Goal: Task Accomplishment & Management: Manage account settings

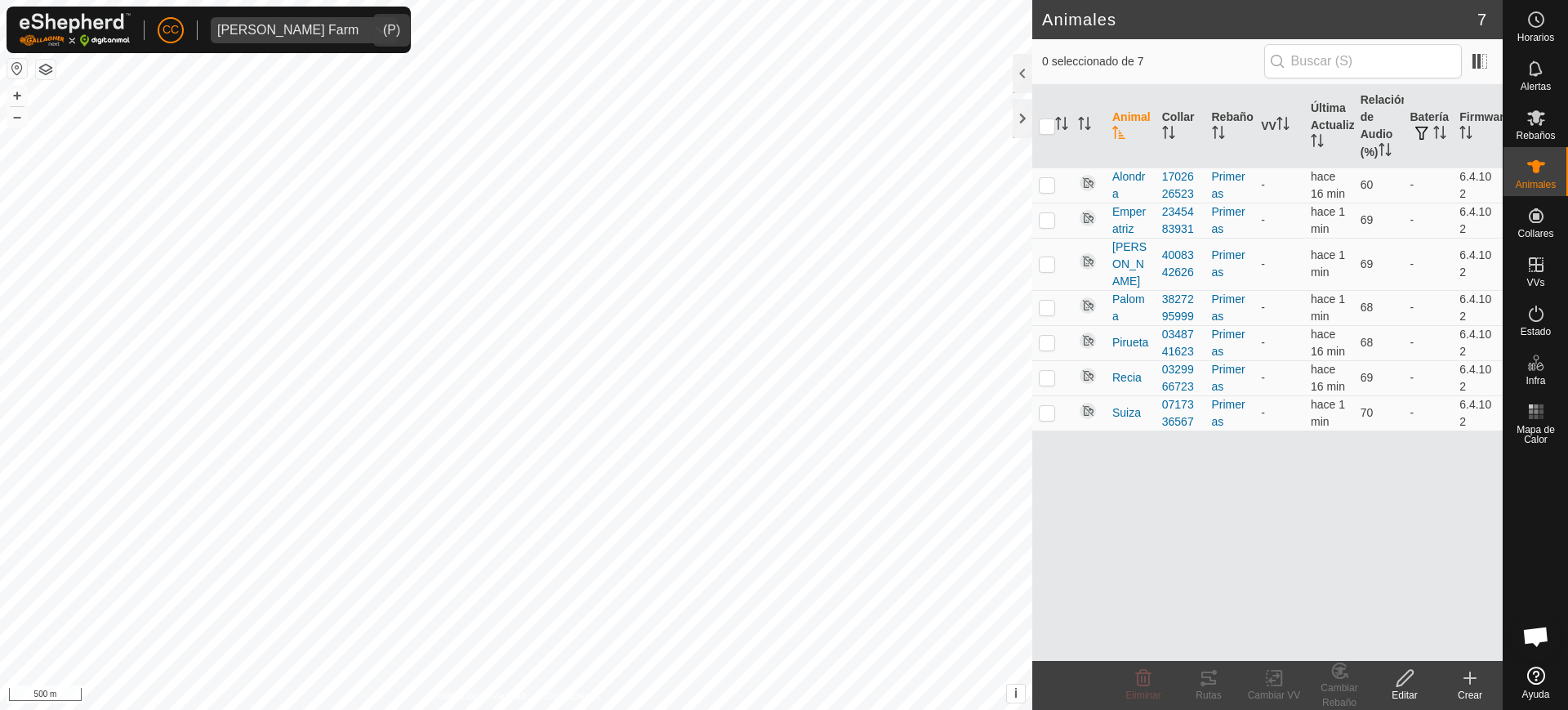
click at [280, 30] on div "[PERSON_NAME] Farm" at bounding box center [288, 30] width 141 height 13
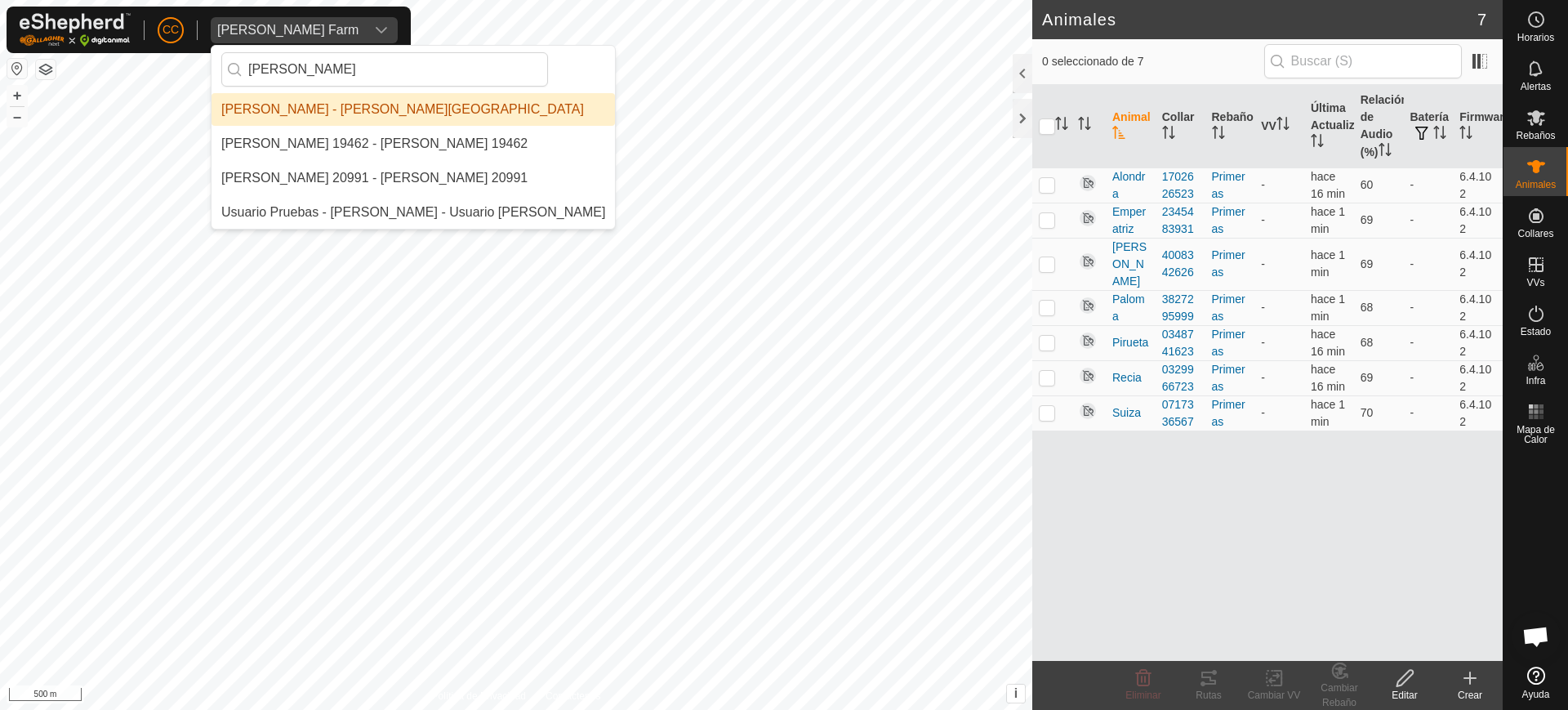
type input "greg"
click at [350, 109] on li "[PERSON_NAME] - [PERSON_NAME][GEOGRAPHIC_DATA]" at bounding box center [413, 110] width 403 height 33
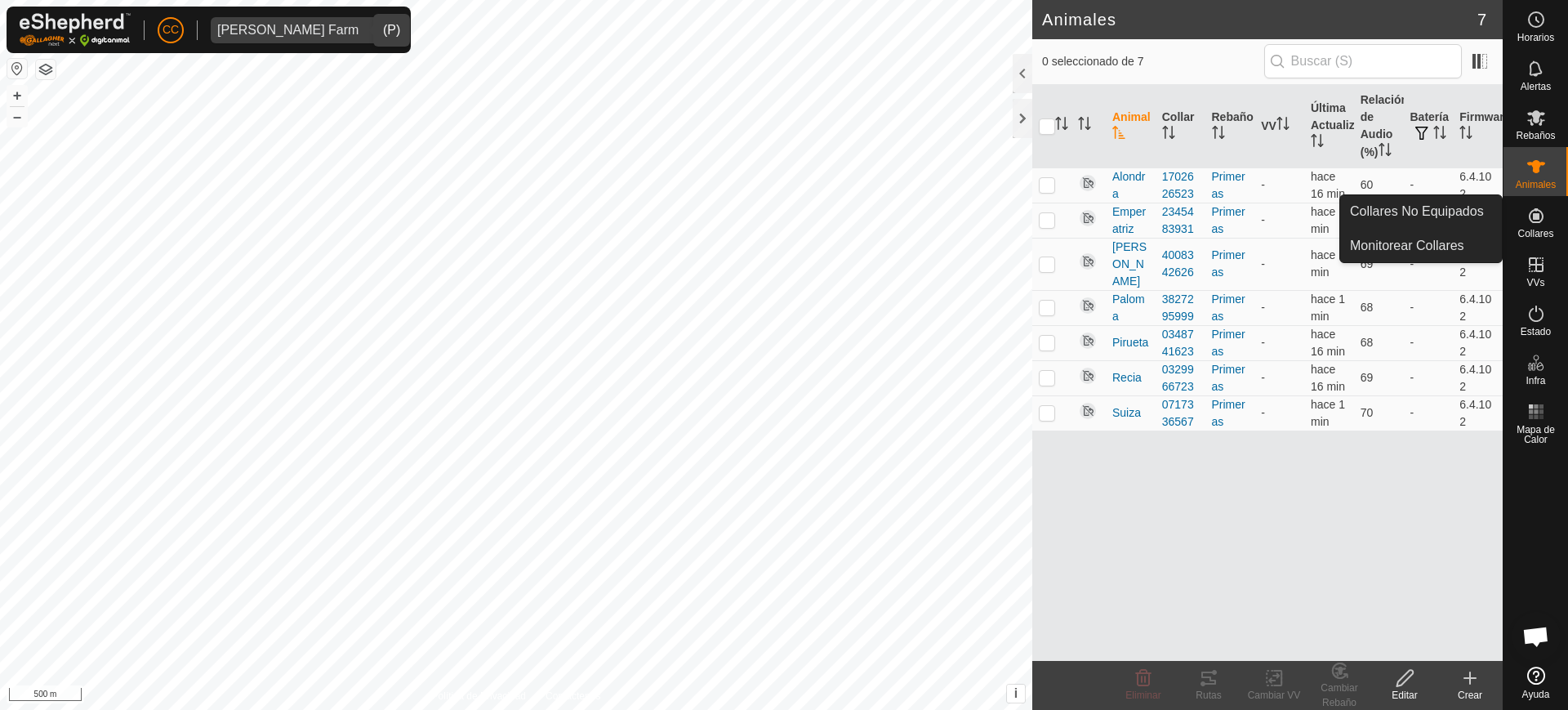
click at [1554, 216] on div "Collares" at bounding box center [1535, 220] width 64 height 49
drag, startPoint x: 1544, startPoint y: 219, endPoint x: 1505, endPoint y: 221, distance: 39.1
click at [1539, 220] on icon at bounding box center [1536, 216] width 20 height 20
click at [1477, 218] on link "Collares No Equipados" at bounding box center [1421, 212] width 162 height 33
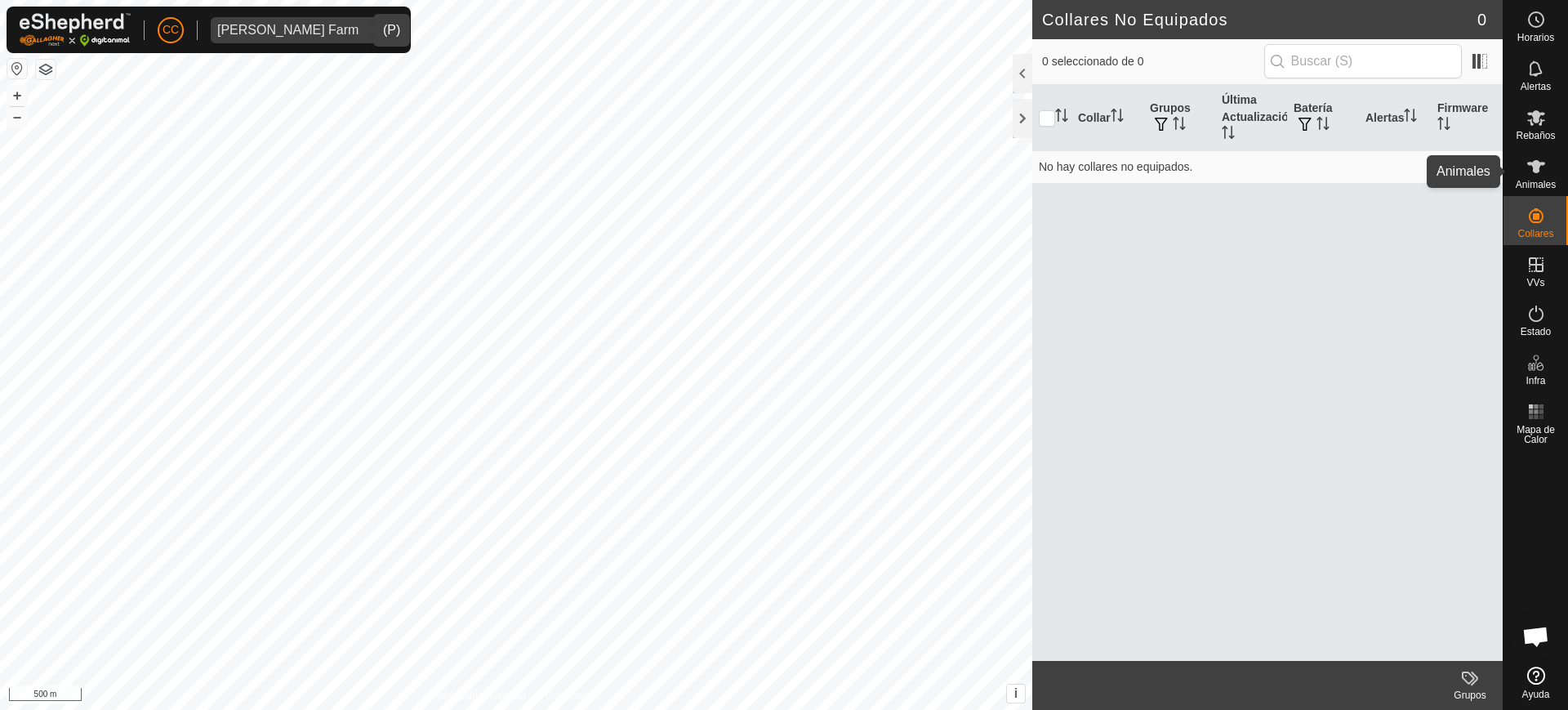
click at [1530, 181] on span "Animales" at bounding box center [1536, 184] width 40 height 10
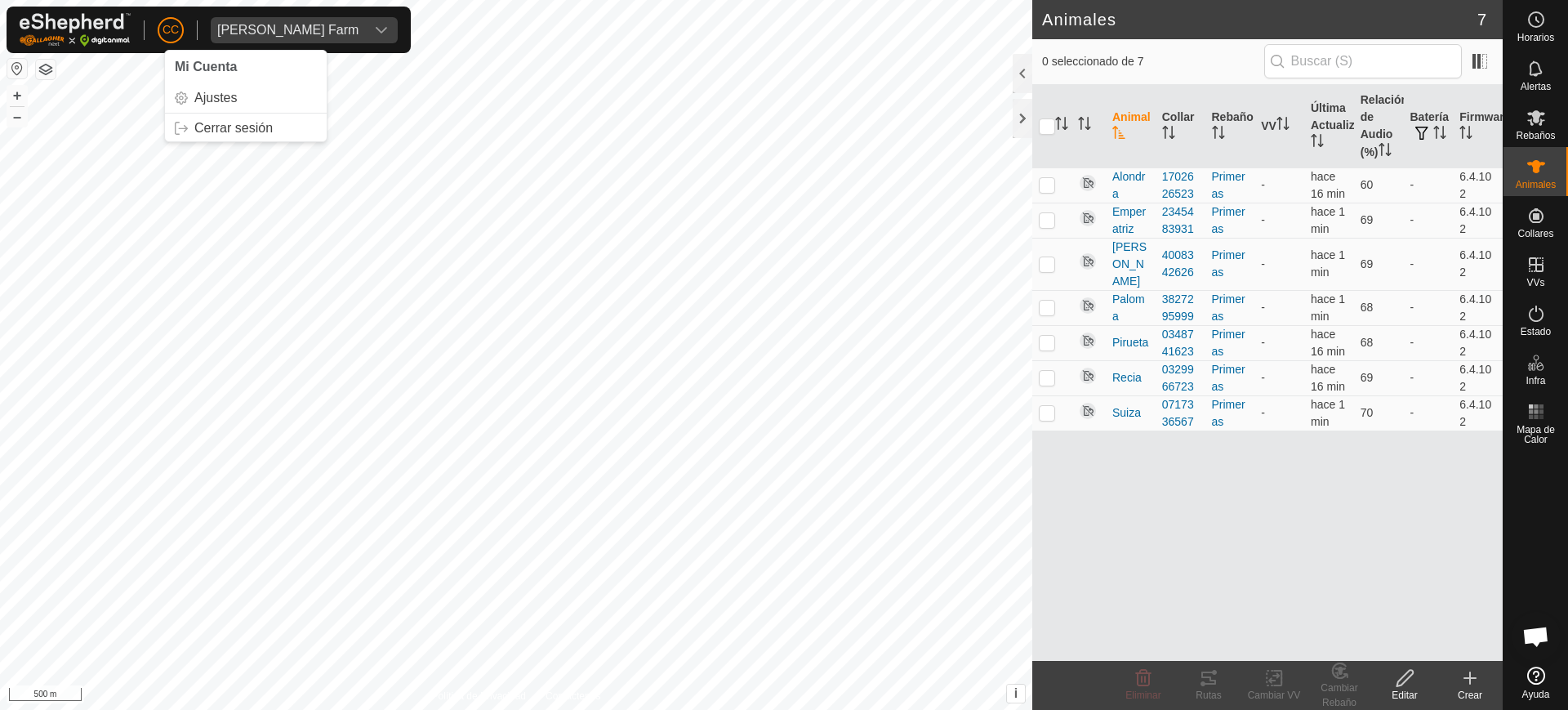
click at [163, 33] on span "CC" at bounding box center [170, 29] width 16 height 17
click at [216, 130] on link "Cerrar sesión" at bounding box center [245, 128] width 162 height 26
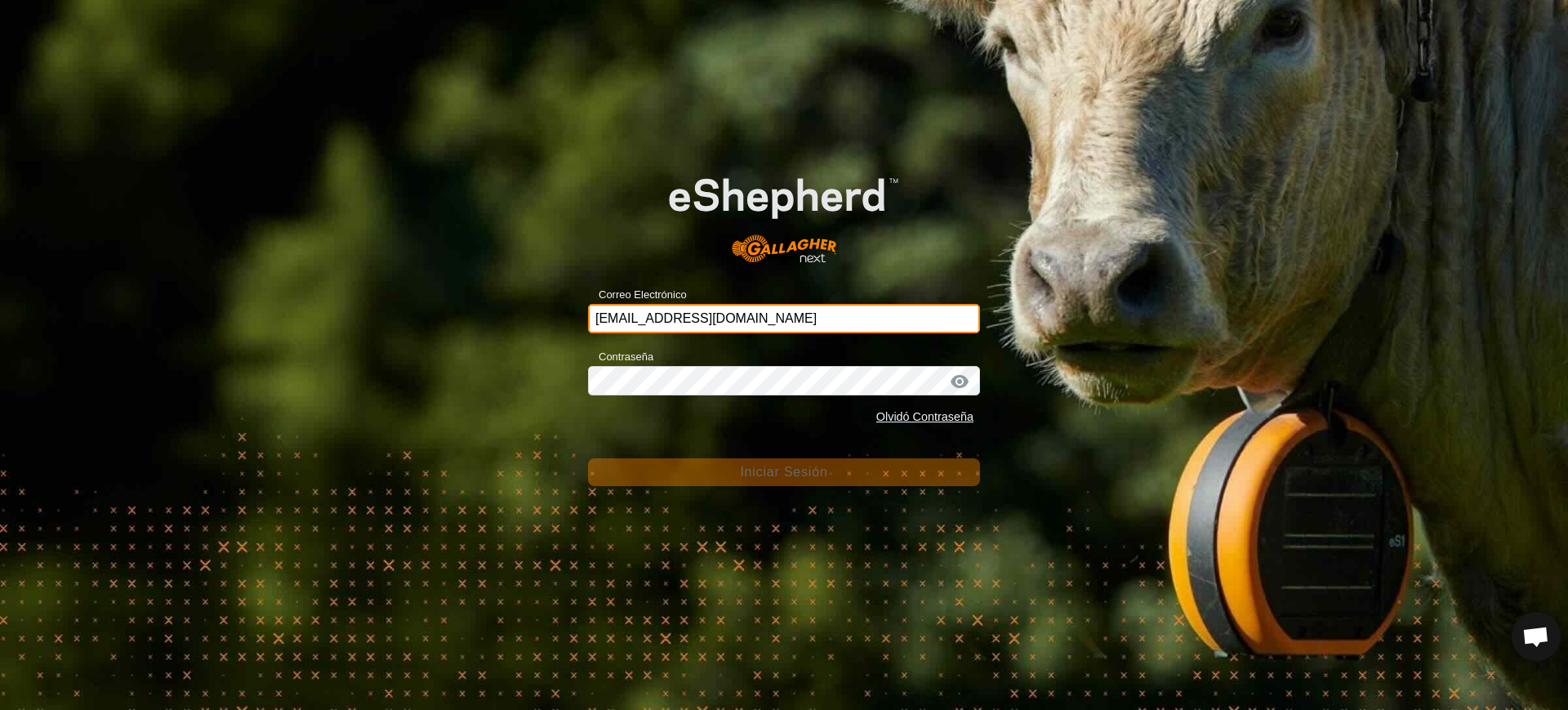
drag, startPoint x: 795, startPoint y: 315, endPoint x: 370, endPoint y: 328, distance: 425.2
click at [370, 328] on div "Correo Electrónico ccallejero@digitanimal.com Contraseña Olvidó Contraseña Inic…" at bounding box center [784, 355] width 1568 height 710
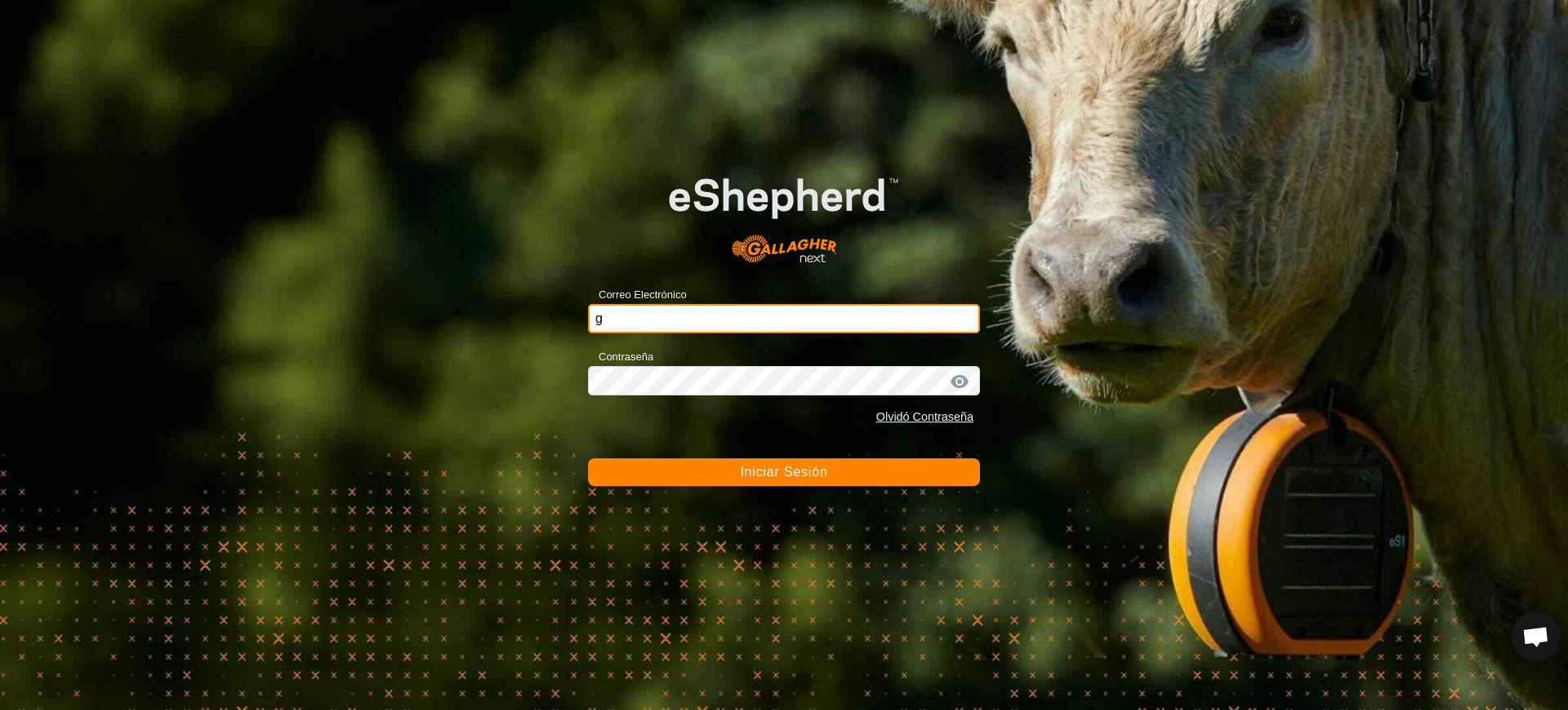
type input "gregorioalamon@correoganadero.es"
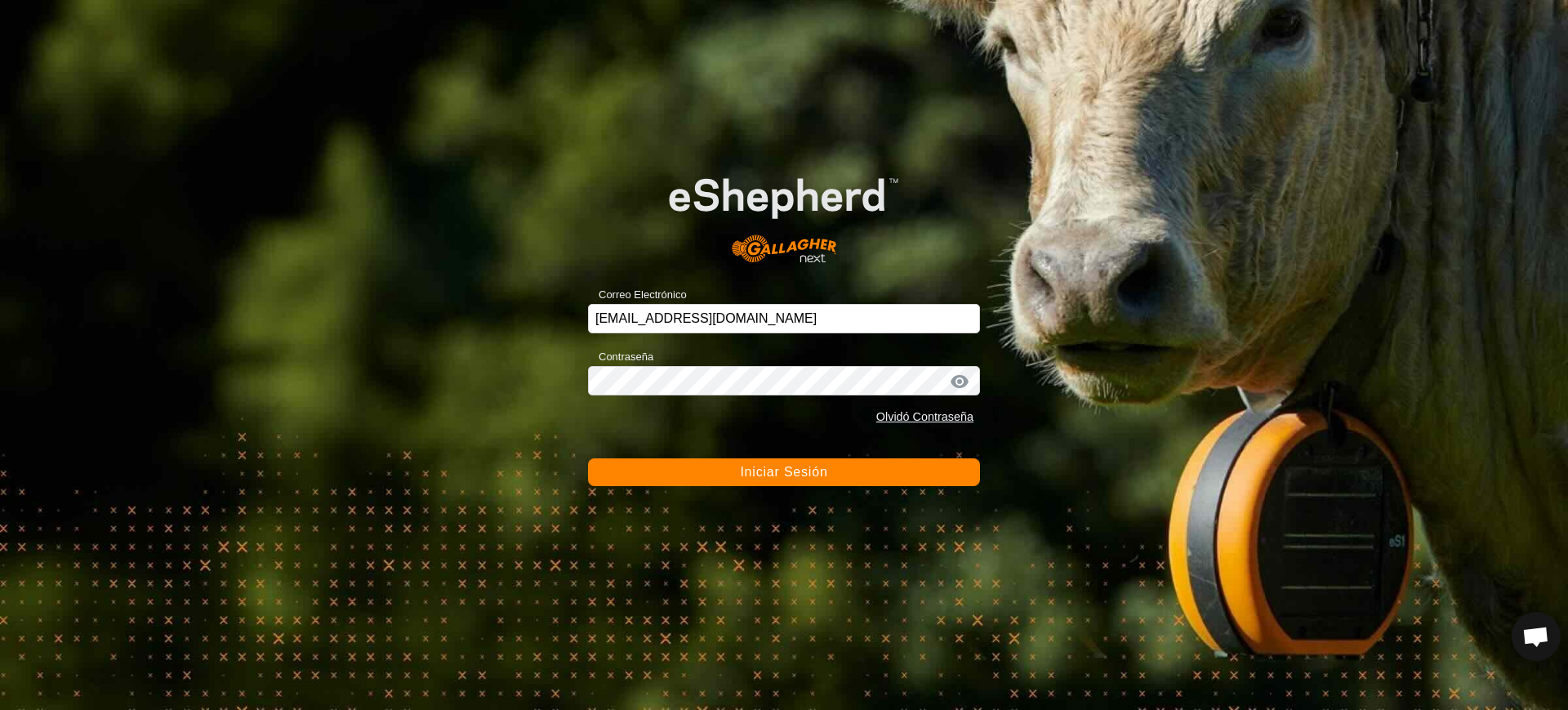
click at [717, 465] on button "Iniciar Sesión" at bounding box center [784, 472] width 392 height 28
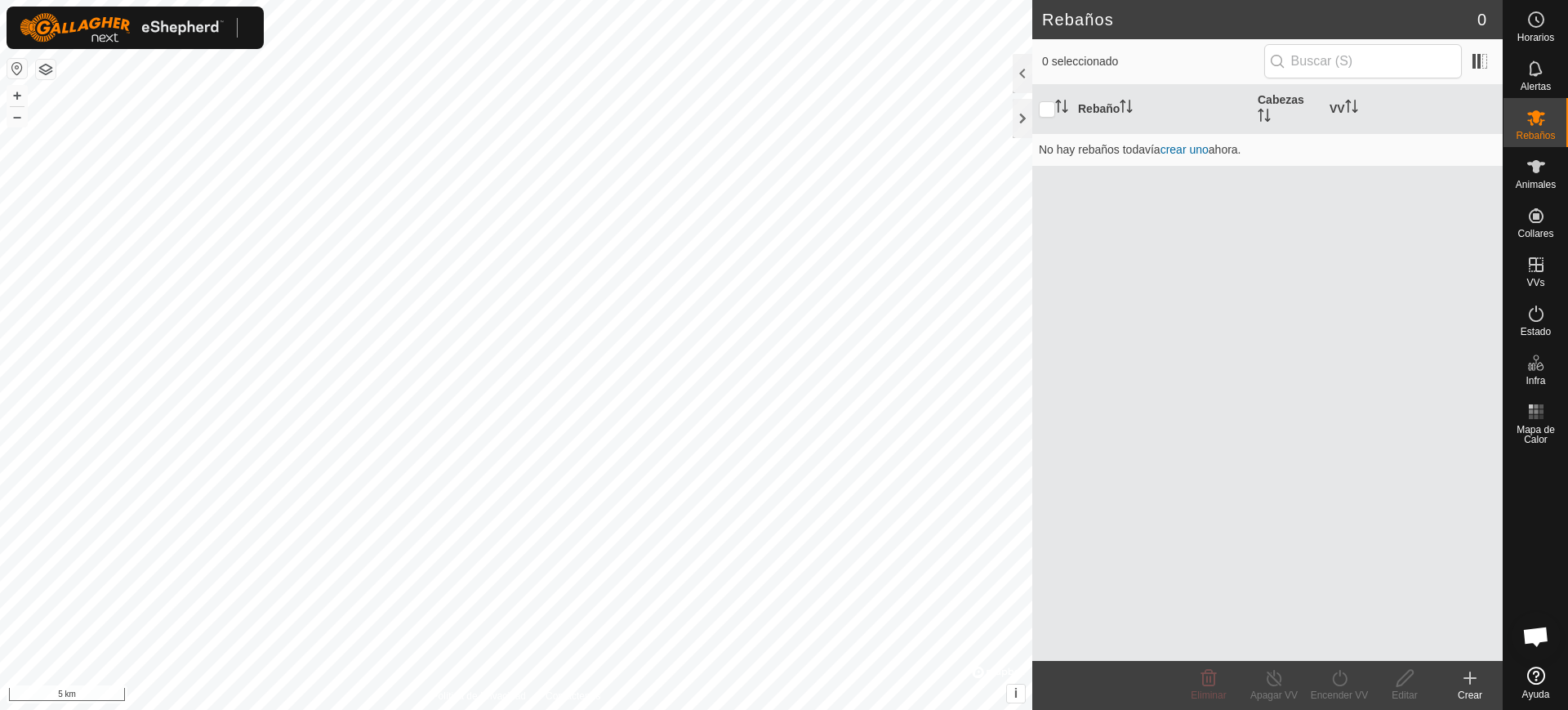
scroll to position [1330, 0]
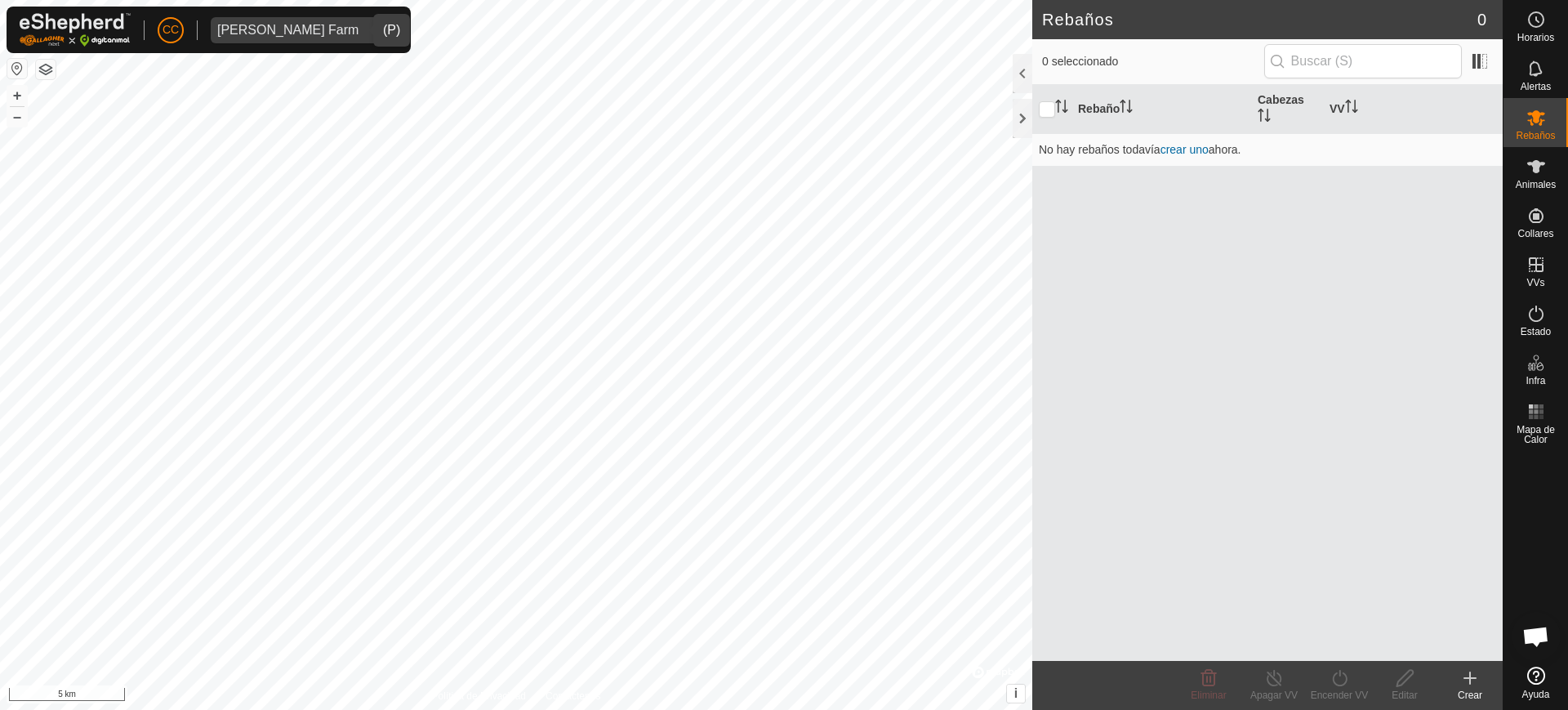
click at [271, 34] on div "[PERSON_NAME] Farm" at bounding box center [288, 30] width 141 height 13
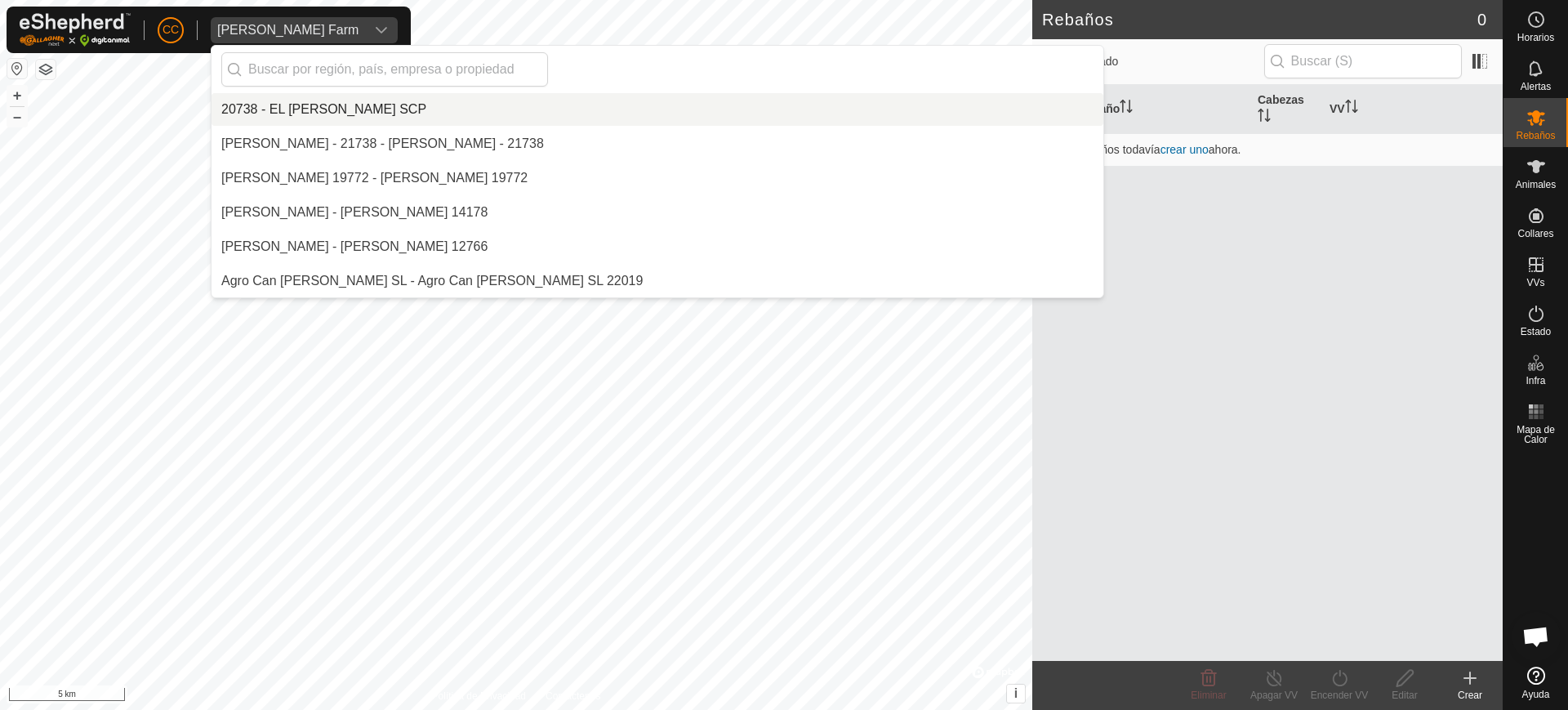
scroll to position [5626, 0]
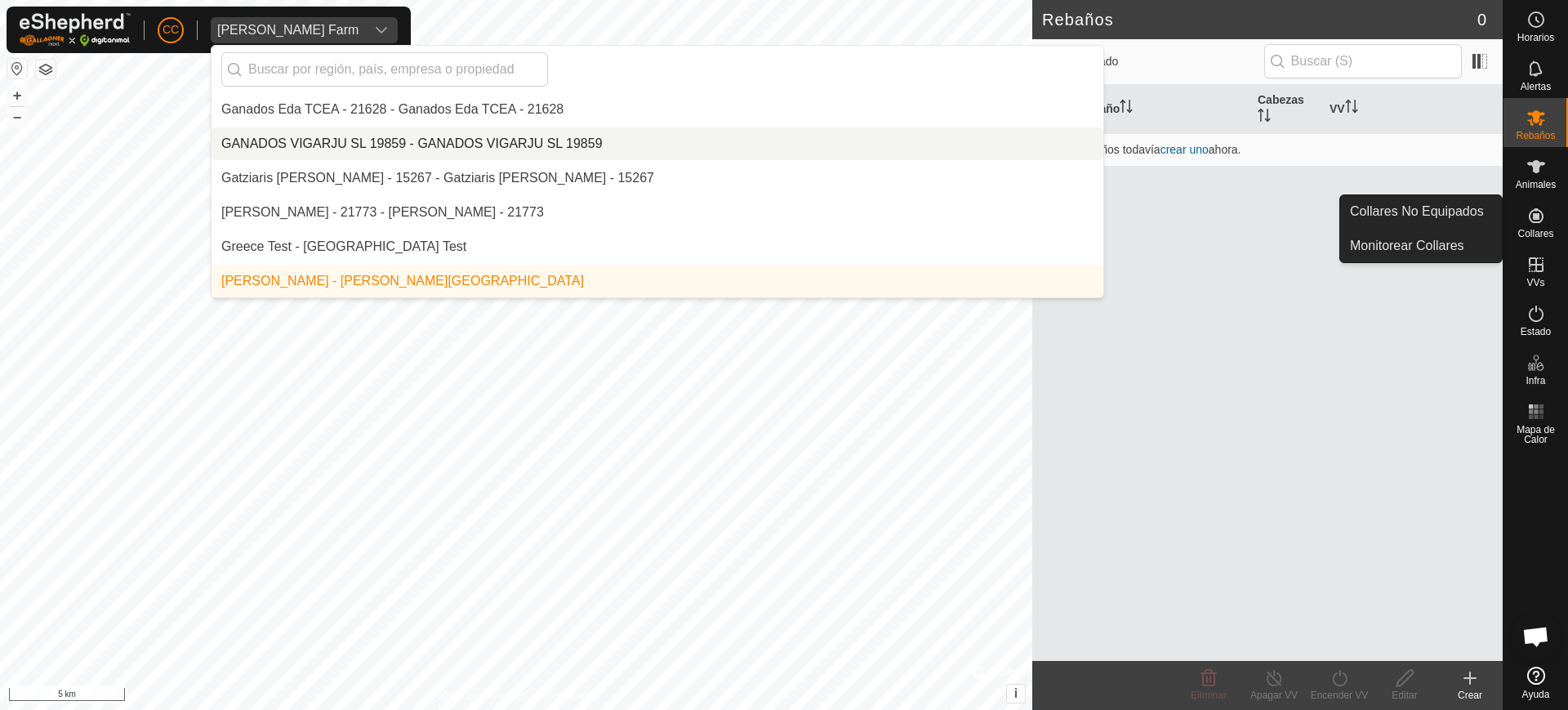
click at [1568, 208] on div "Collares" at bounding box center [1535, 220] width 64 height 49
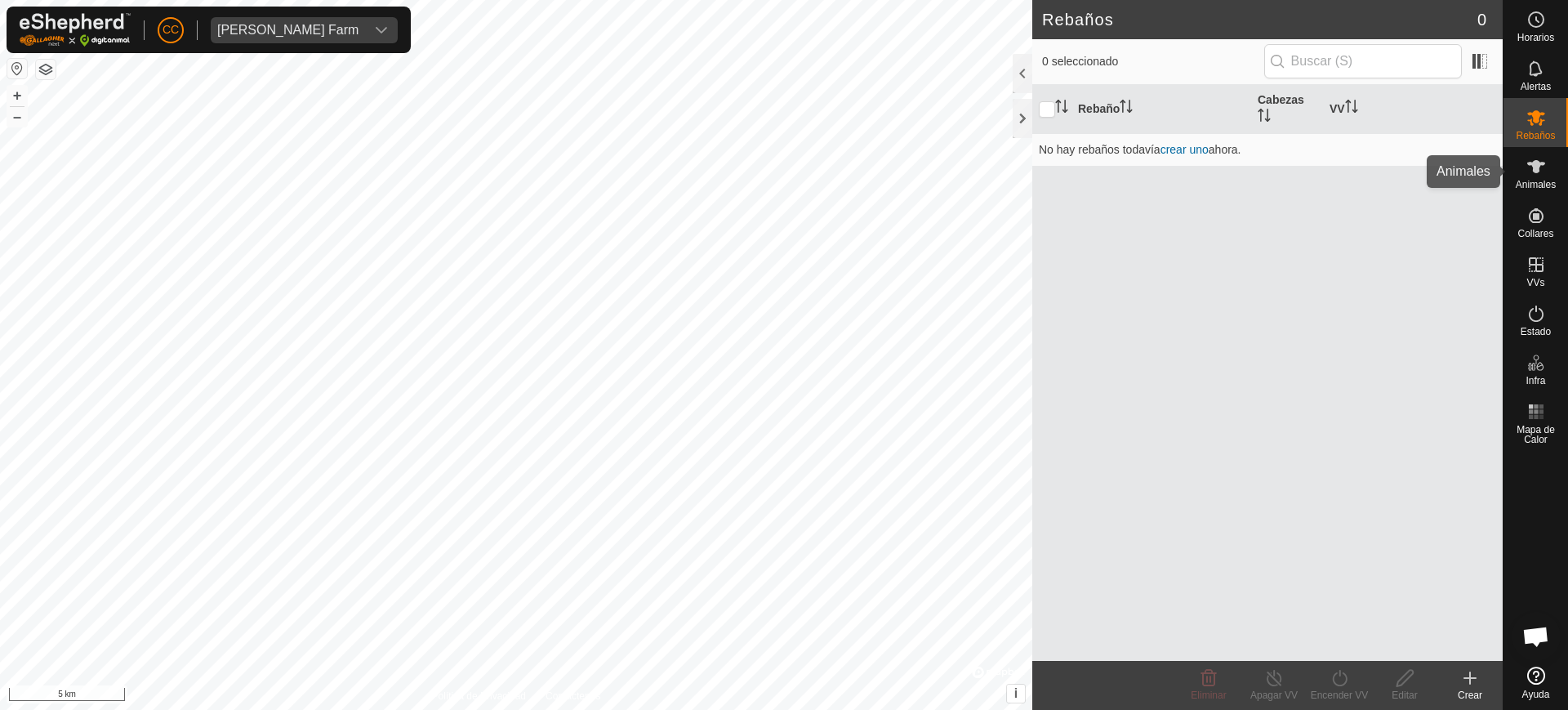
click at [1551, 186] on span "Animales" at bounding box center [1536, 184] width 40 height 10
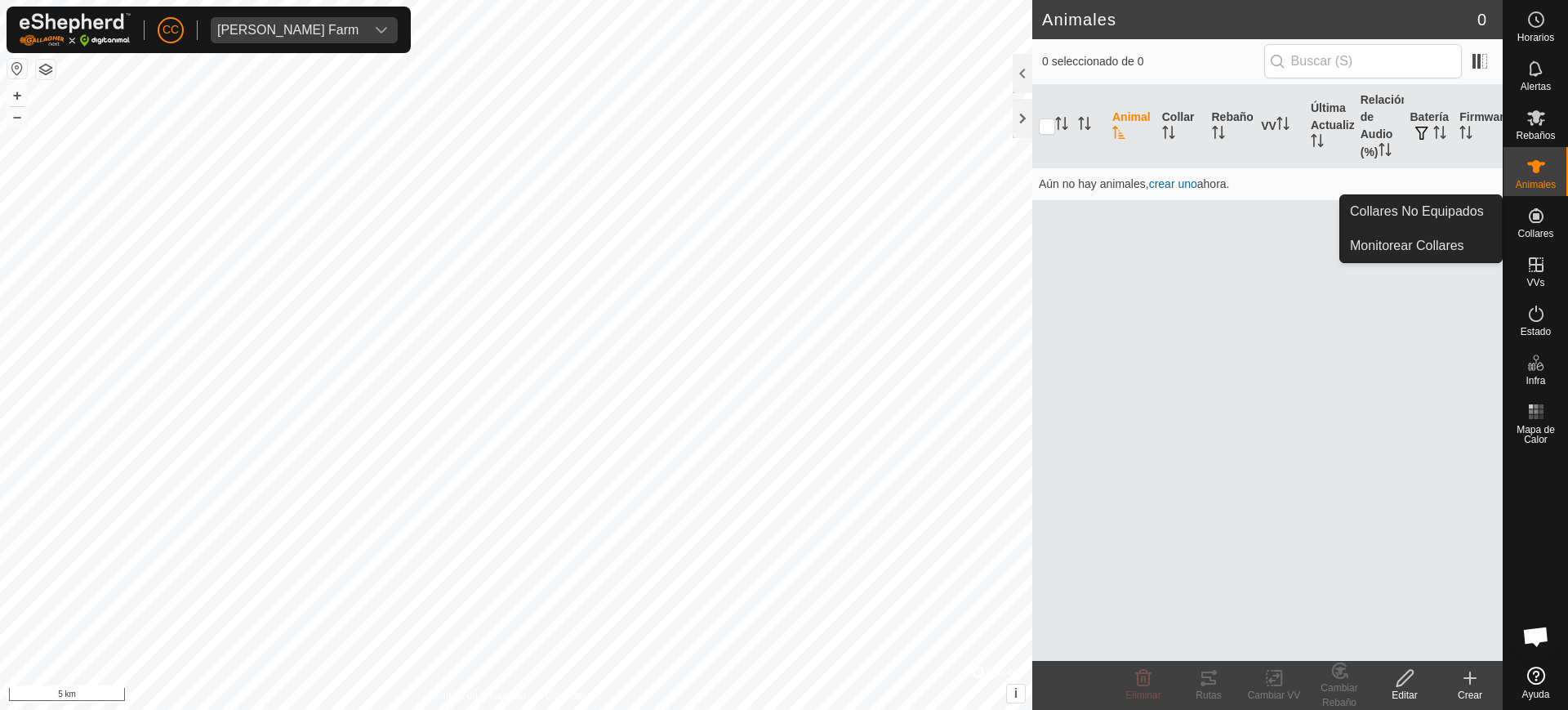
click at [1539, 221] on icon at bounding box center [1536, 216] width 14 height 14
click at [1444, 218] on link "Collares No Equipados" at bounding box center [1421, 212] width 162 height 33
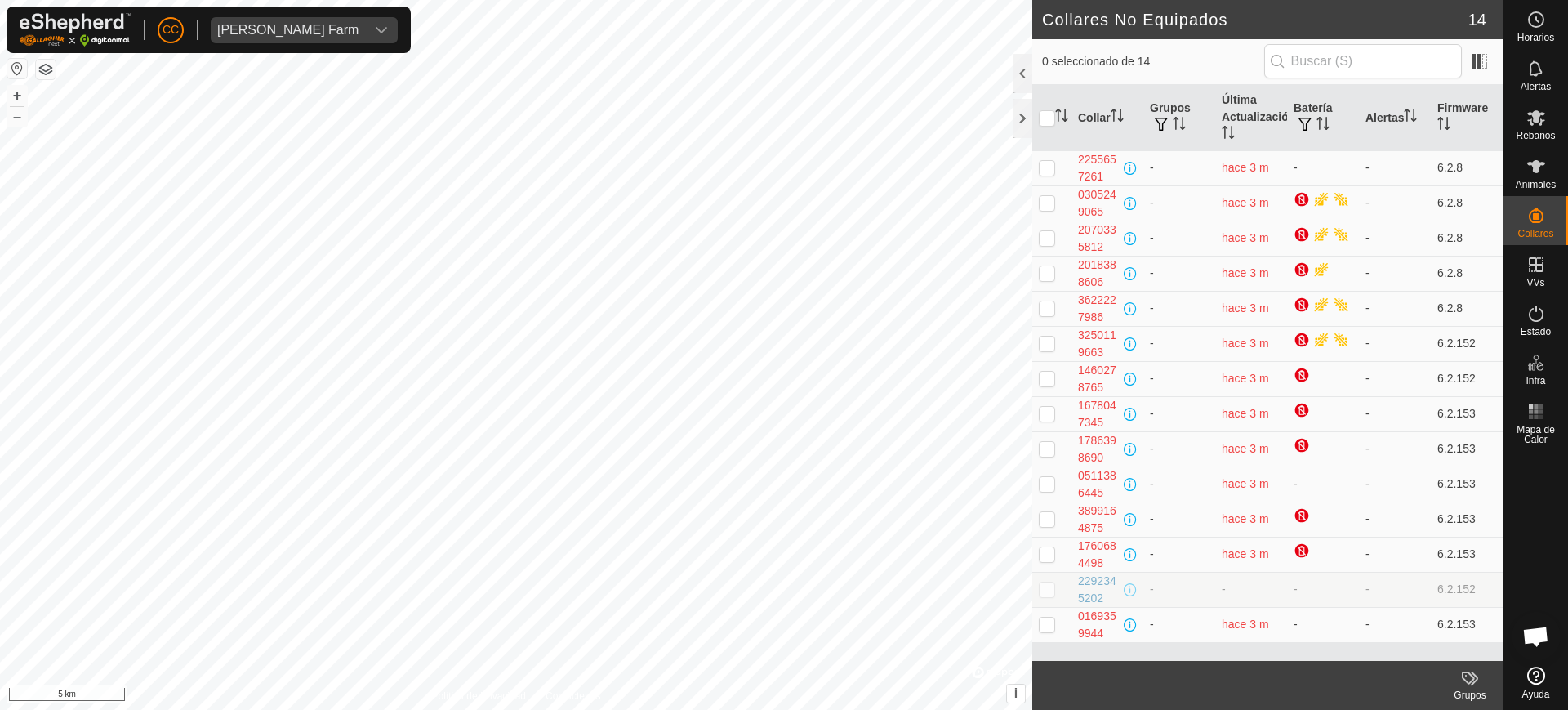
click at [24, 71] on button "button" at bounding box center [17, 69] width 20 height 20
click at [231, 29] on div "[PERSON_NAME] Farm" at bounding box center [288, 30] width 141 height 13
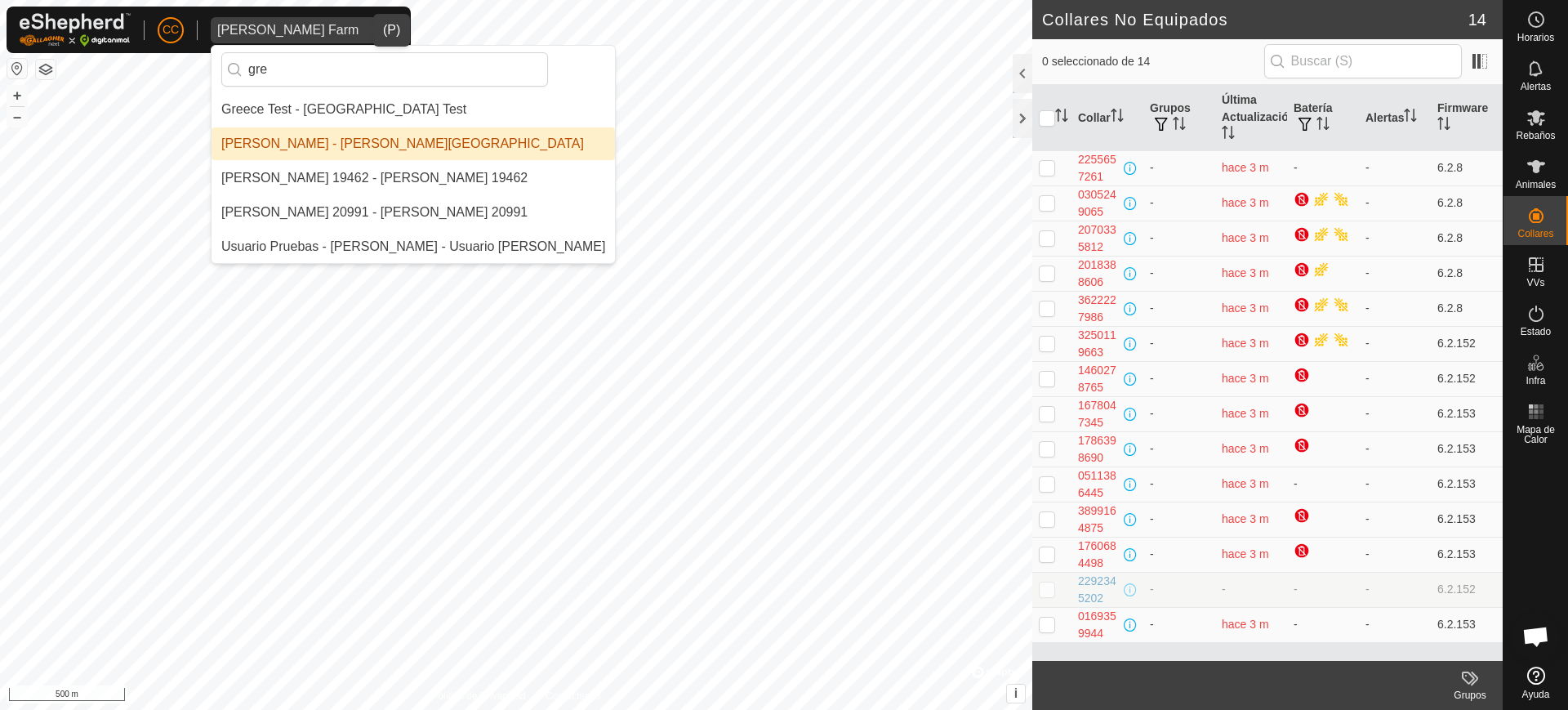
type input "gre"
click at [341, 145] on li "[PERSON_NAME] - [PERSON_NAME][GEOGRAPHIC_DATA]" at bounding box center [413, 144] width 403 height 33
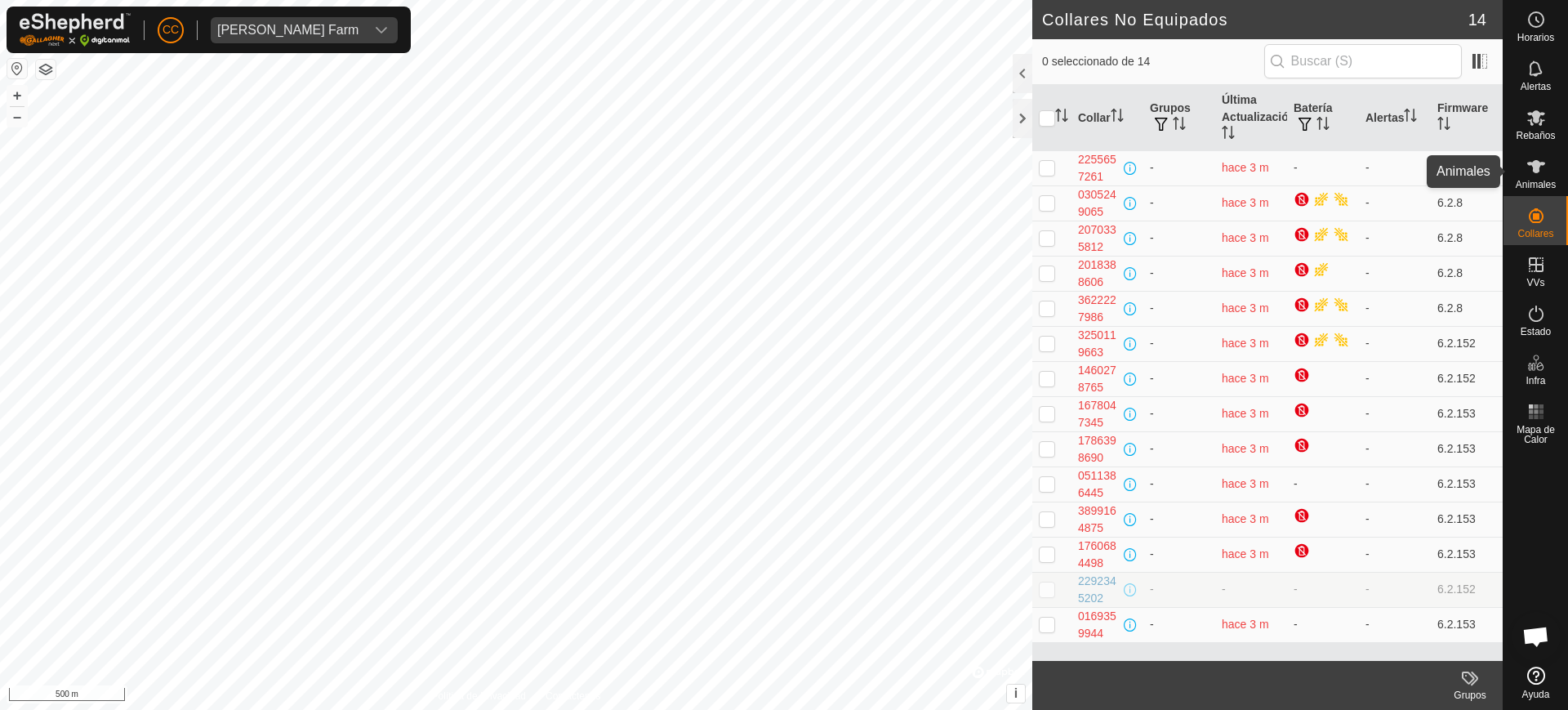
click at [1535, 168] on icon at bounding box center [1536, 167] width 18 height 13
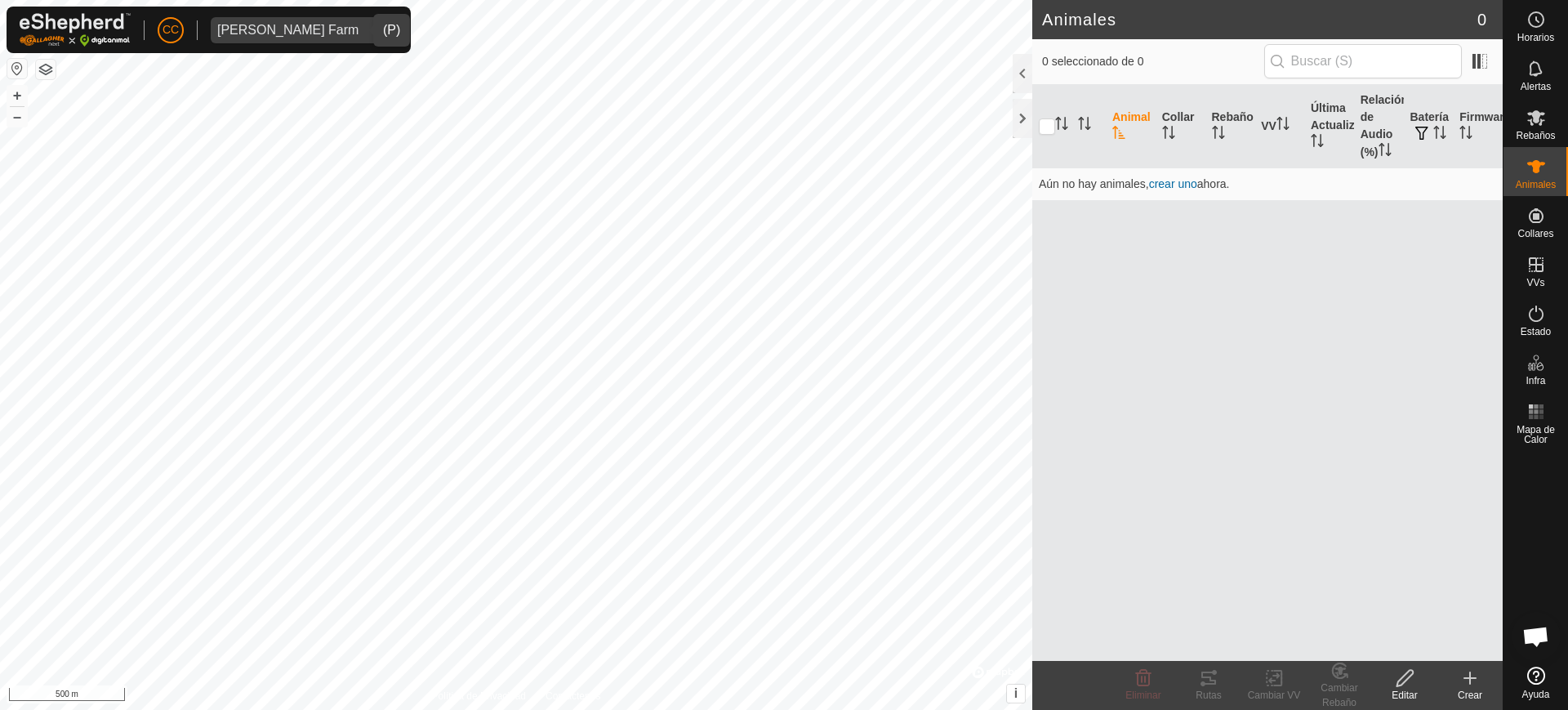
click at [365, 36] on div "dropdown trigger" at bounding box center [381, 30] width 33 height 26
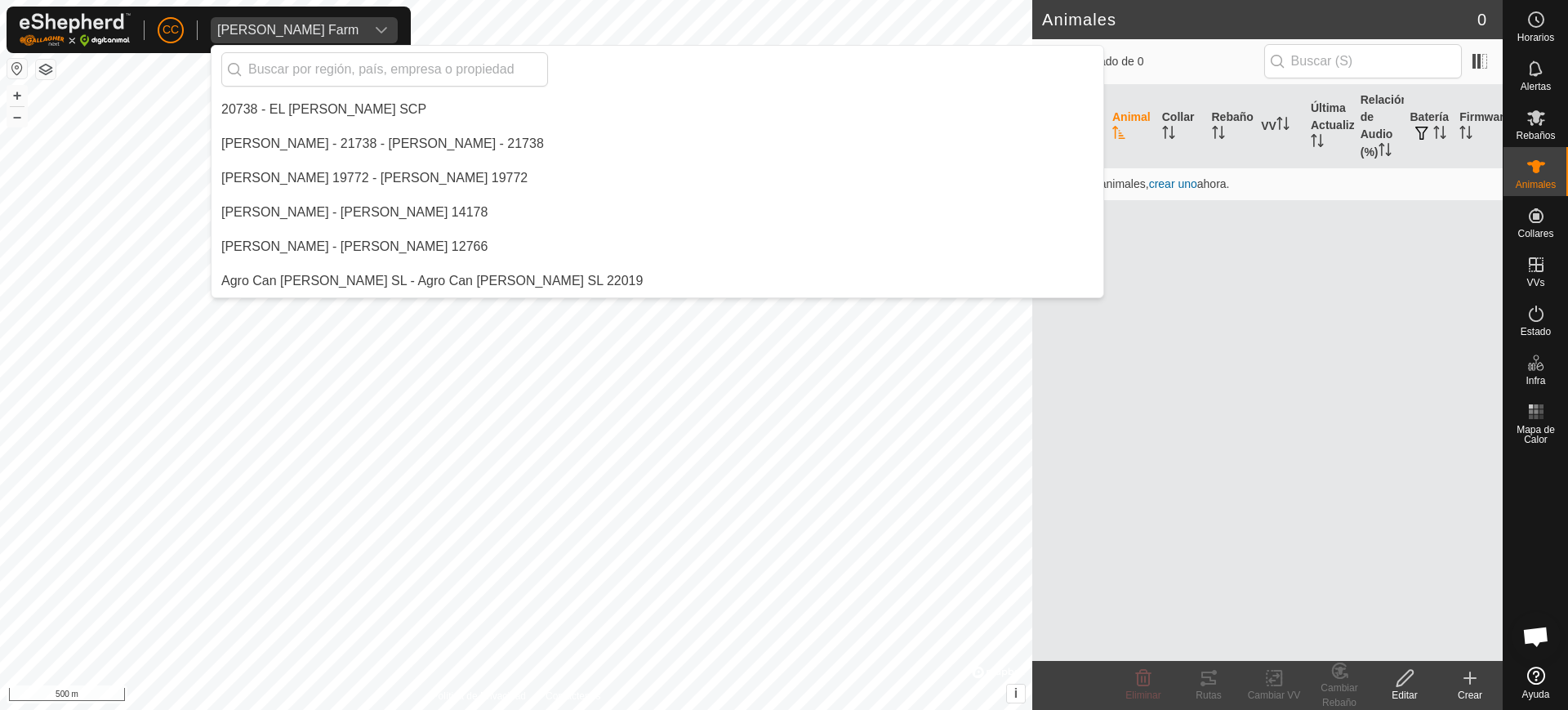
scroll to position [5626, 0]
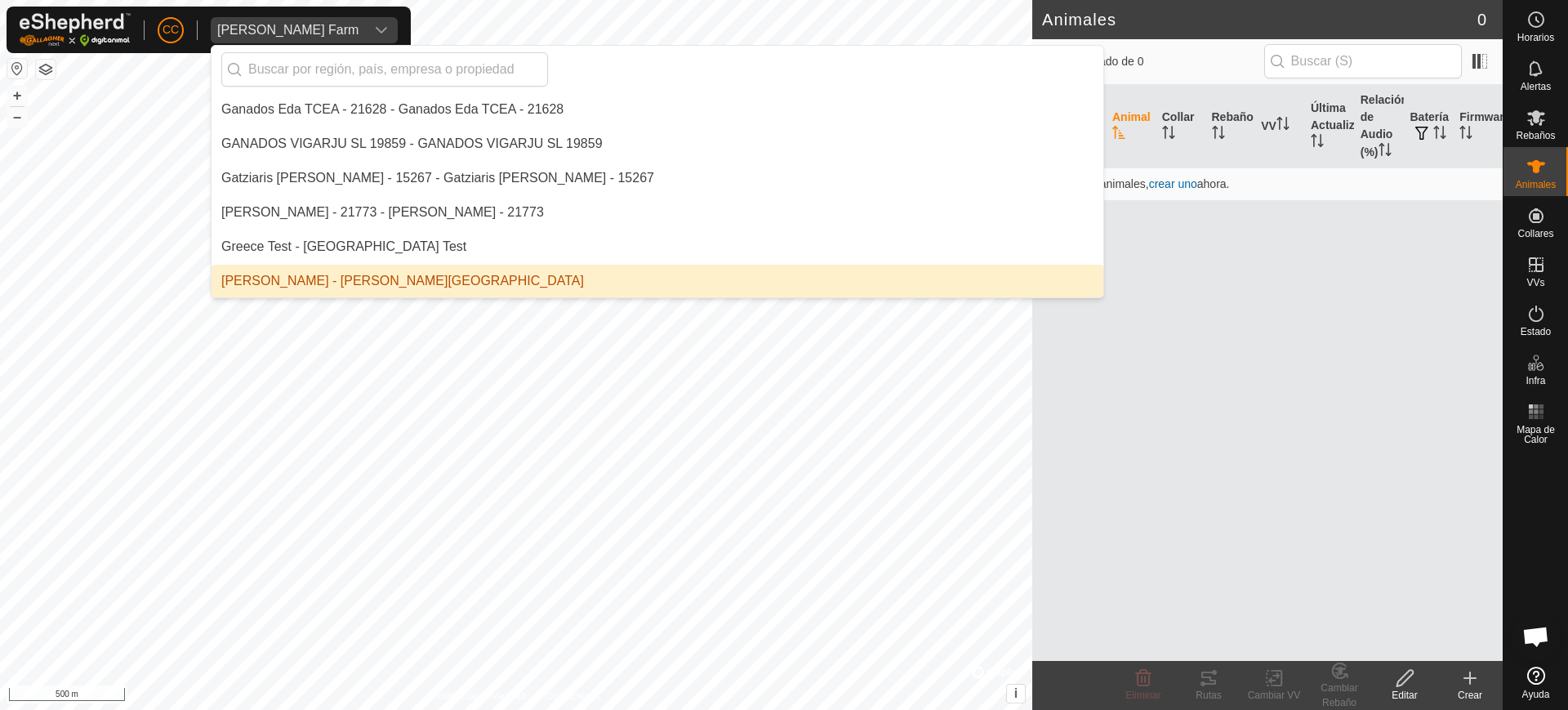
click at [350, 281] on li "[PERSON_NAME] - [PERSON_NAME][GEOGRAPHIC_DATA]" at bounding box center [658, 281] width 892 height 33
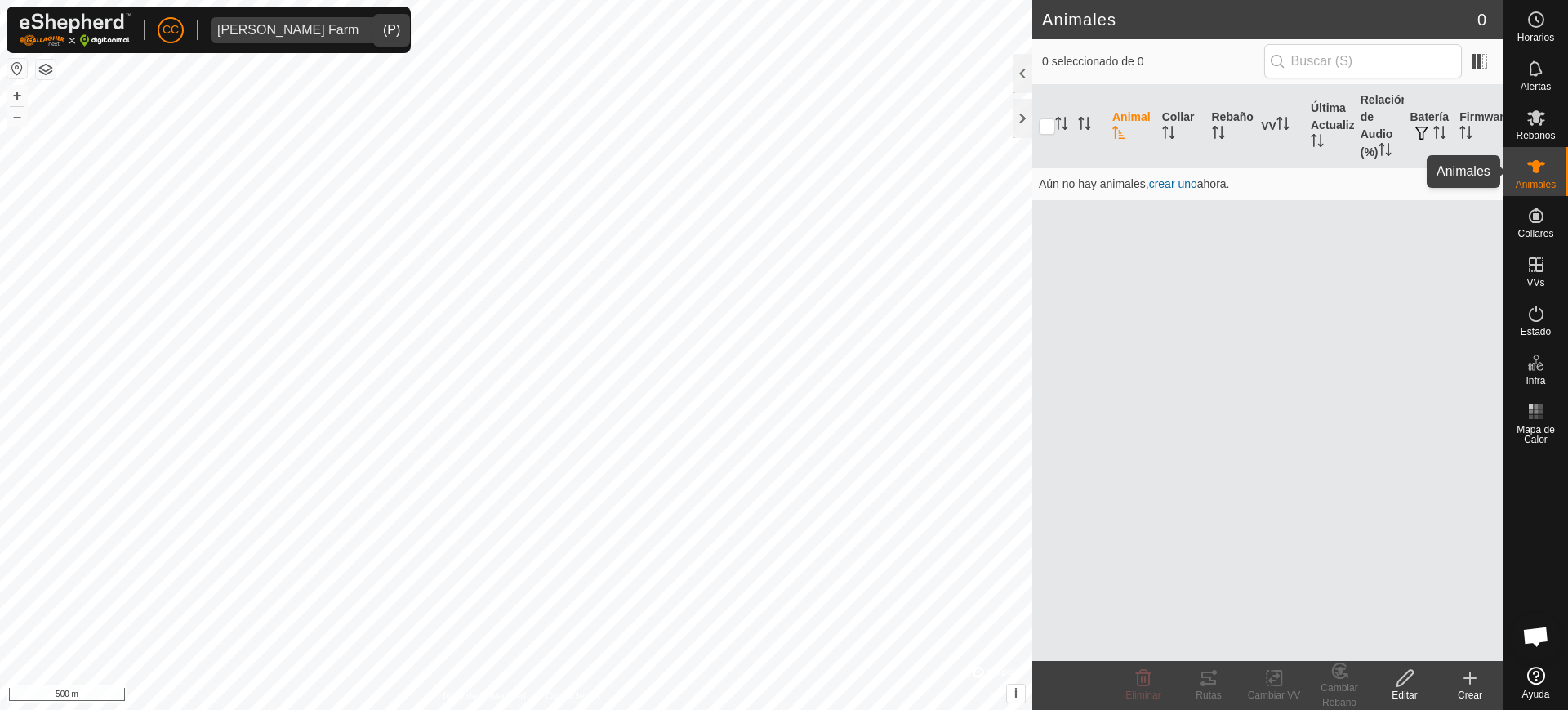
click at [1534, 174] on icon at bounding box center [1536, 167] width 20 height 20
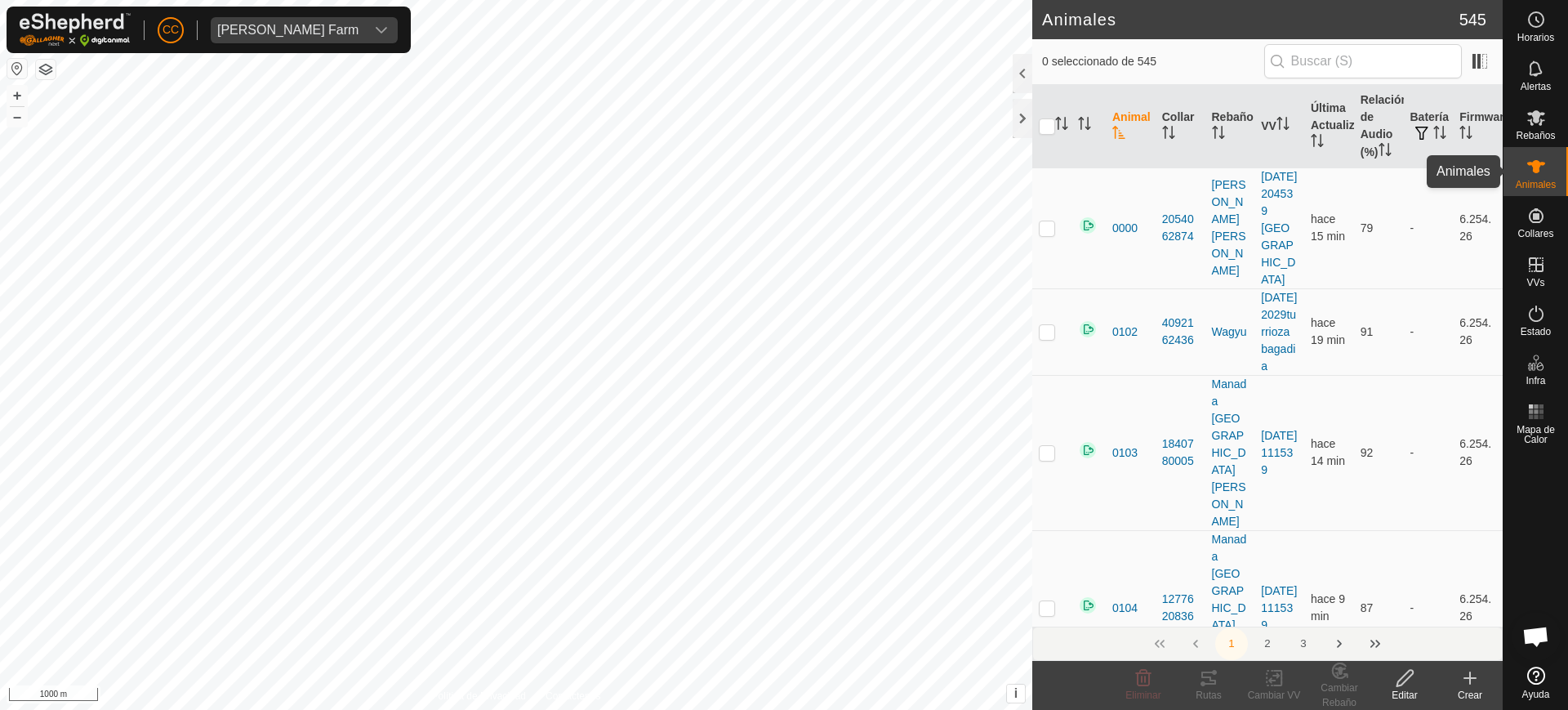
click at [1544, 181] on span "Animales" at bounding box center [1536, 184] width 40 height 10
click at [1402, 59] on input "text" at bounding box center [1363, 62] width 197 height 34
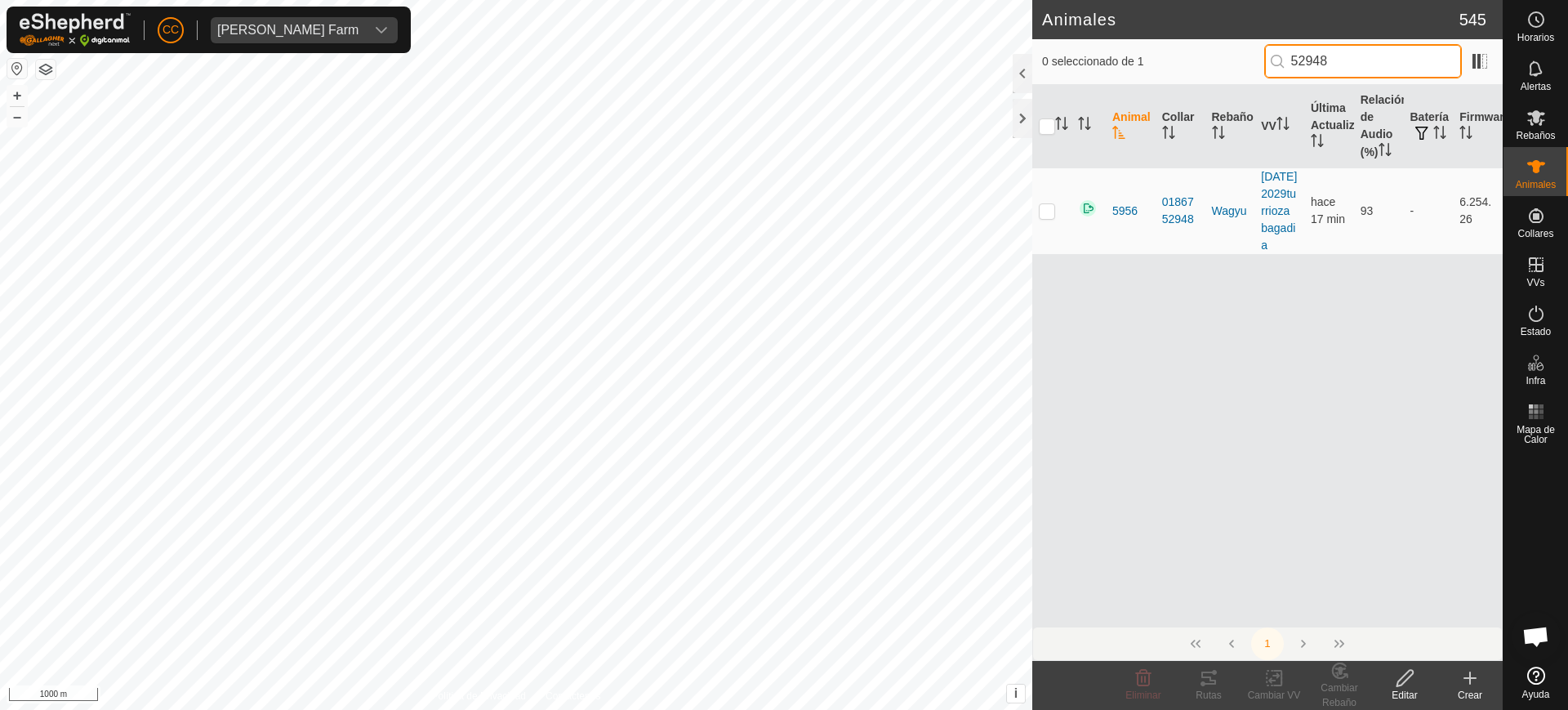
drag, startPoint x: 1361, startPoint y: 53, endPoint x: 1227, endPoint y: 62, distance: 134.3
click at [1227, 62] on div "0 seleccionado de 1 52948" at bounding box center [1268, 62] width 451 height 34
type input "77607"
click at [1048, 217] on p-checkbox at bounding box center [1047, 210] width 16 height 13
checkbox input "true"
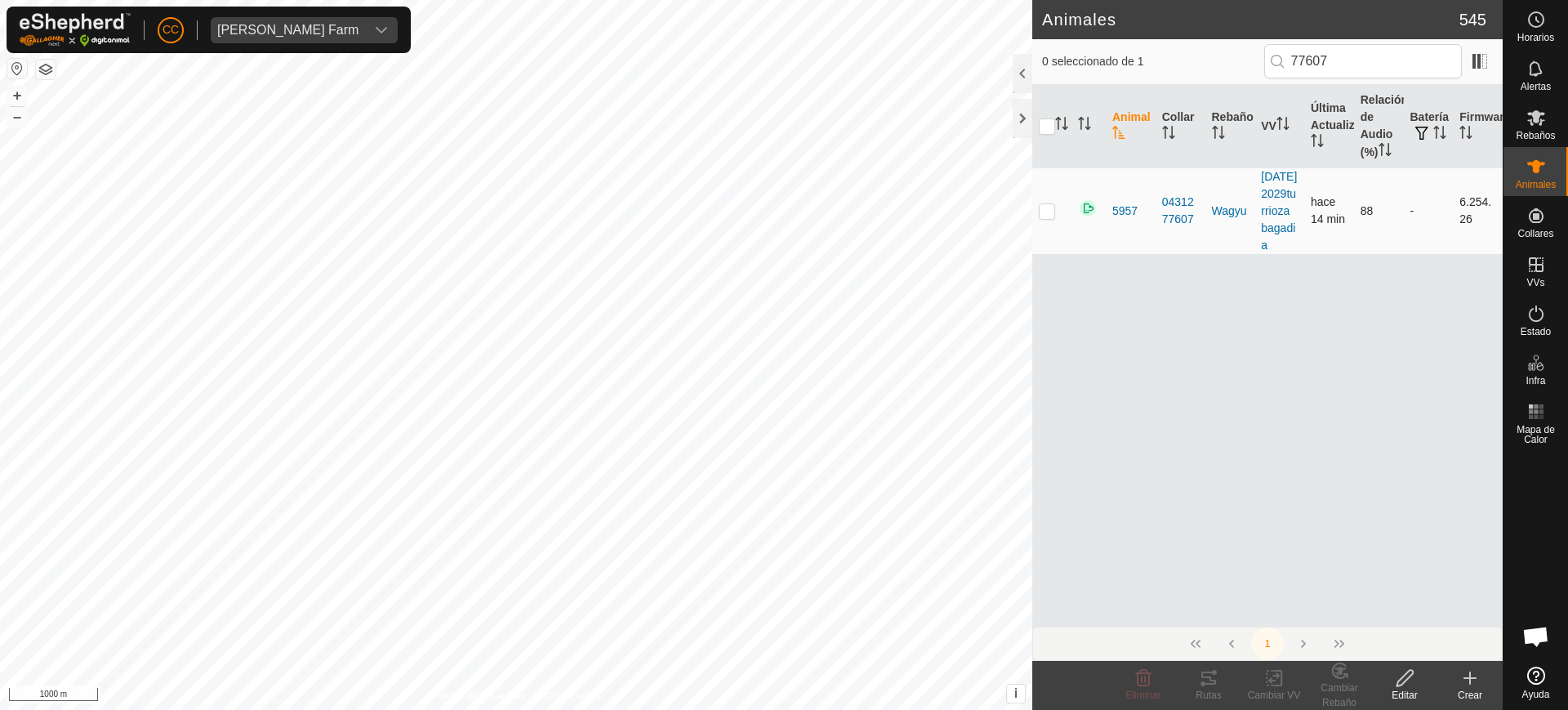
checkbox input "true"
click at [283, 26] on div "[PERSON_NAME] Farm" at bounding box center [288, 30] width 141 height 13
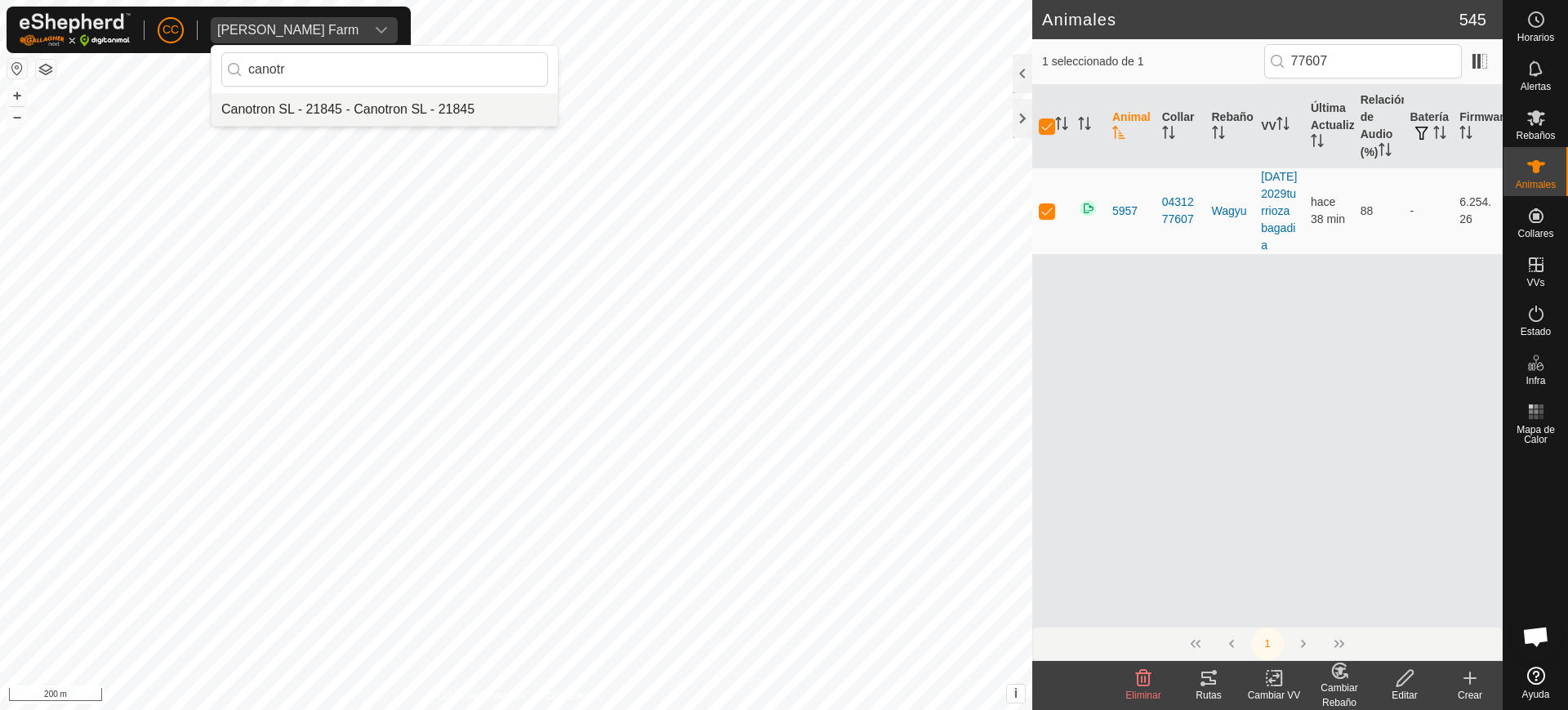
type input "canotr"
click at [336, 97] on li "Canotron SL - 21845 - Canotron SL - 21845" at bounding box center [385, 110] width 346 height 33
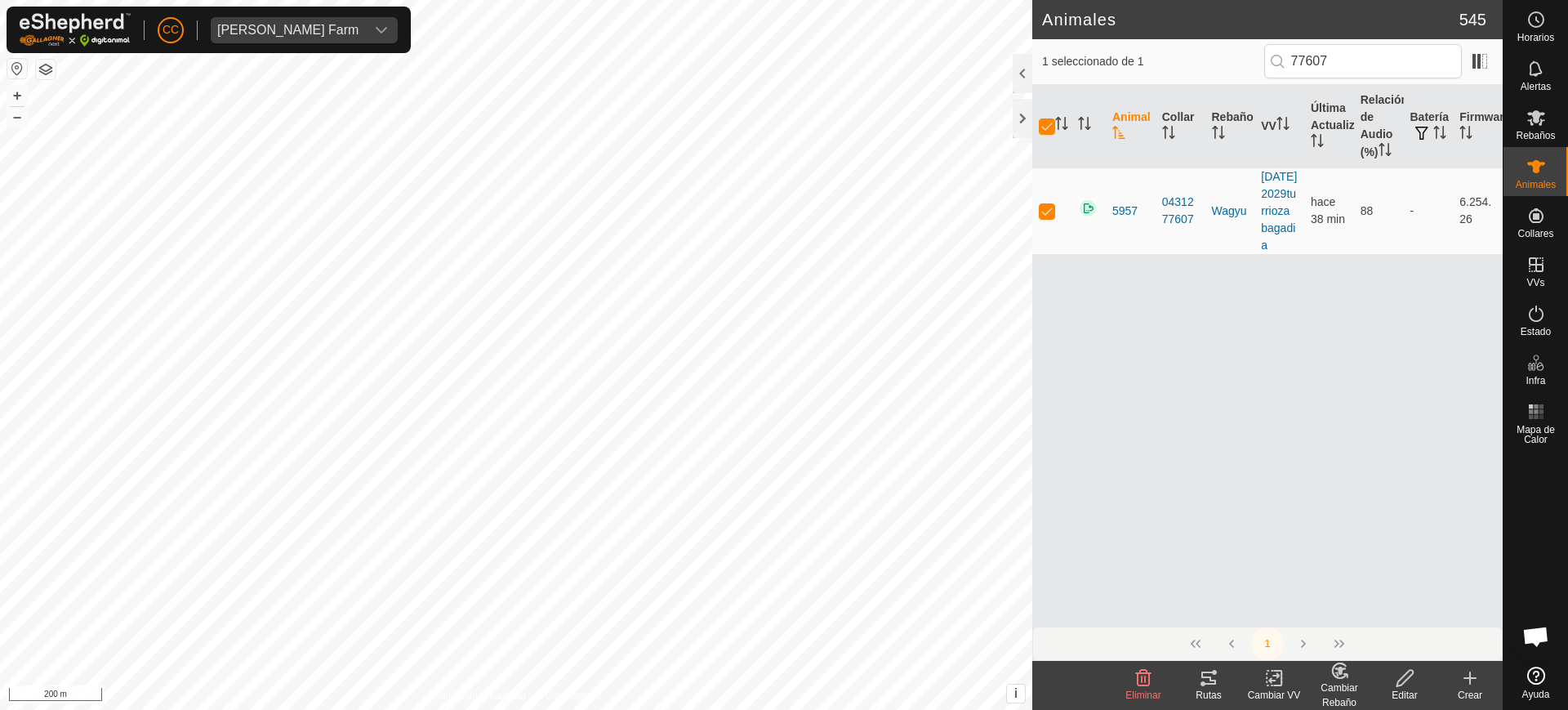
checkbox input "false"
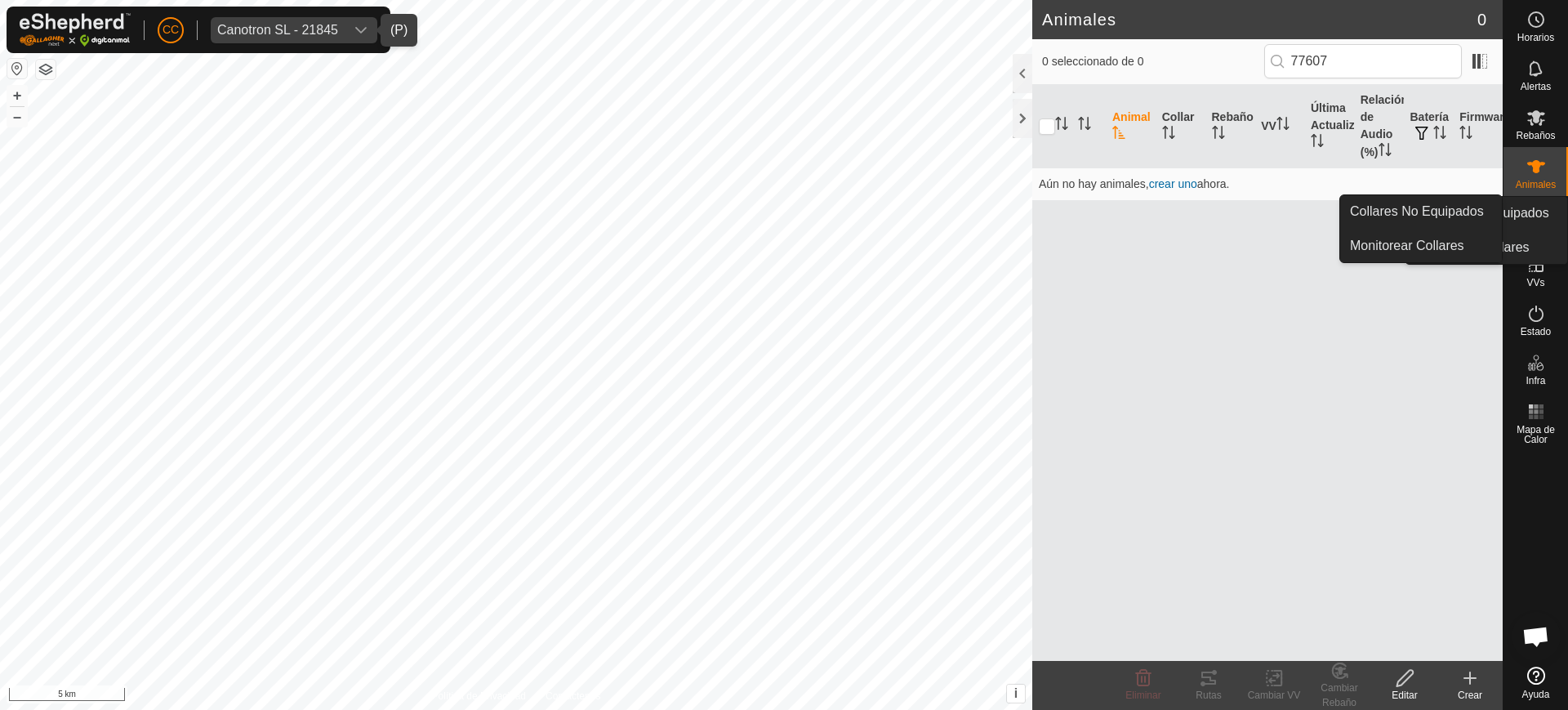
drag, startPoint x: 1557, startPoint y: 197, endPoint x: 1549, endPoint y: 206, distance: 12.0
click at [1549, 206] on es-neckbands-svg-icon at bounding box center [1536, 216] width 29 height 26
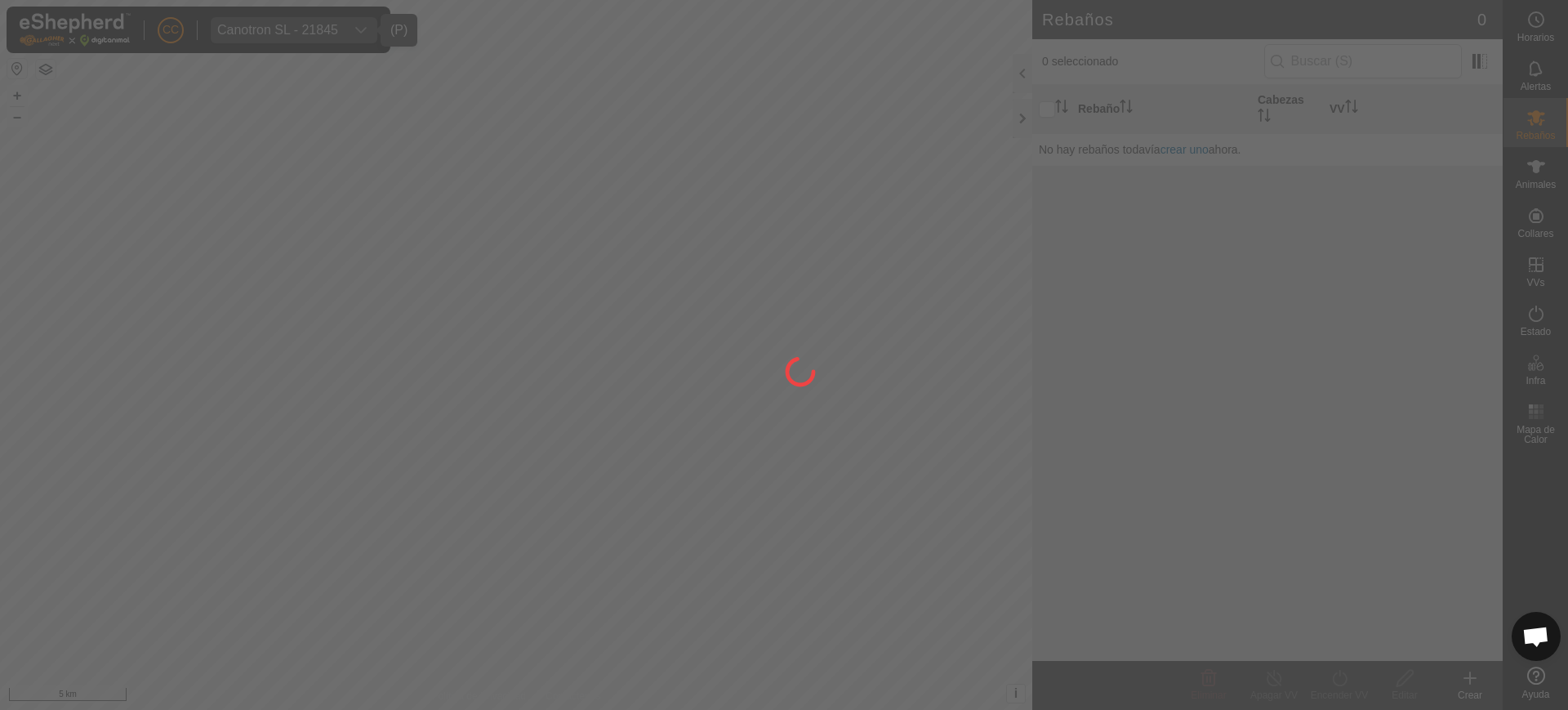
click at [1477, 221] on div at bounding box center [784, 355] width 1568 height 710
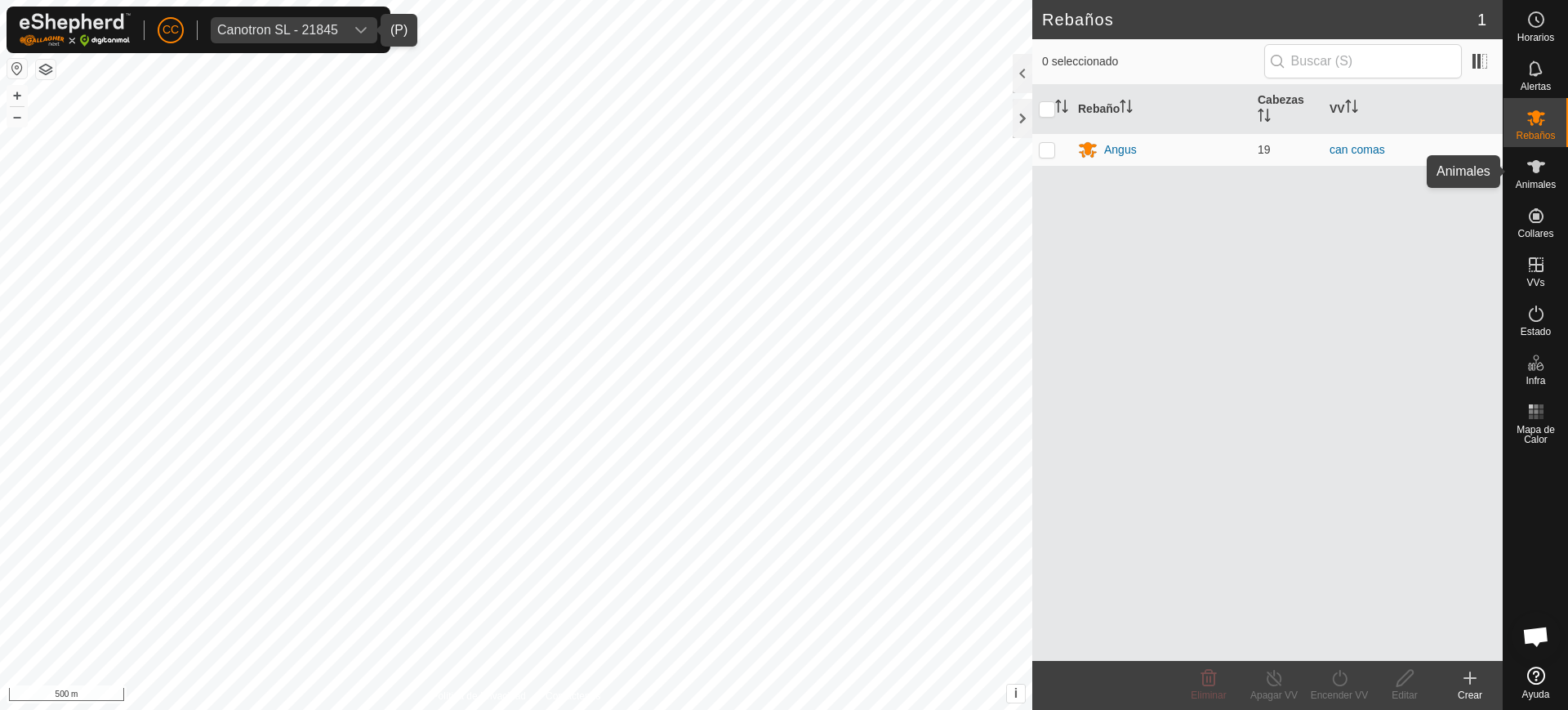
click at [1544, 176] on icon at bounding box center [1536, 167] width 20 height 20
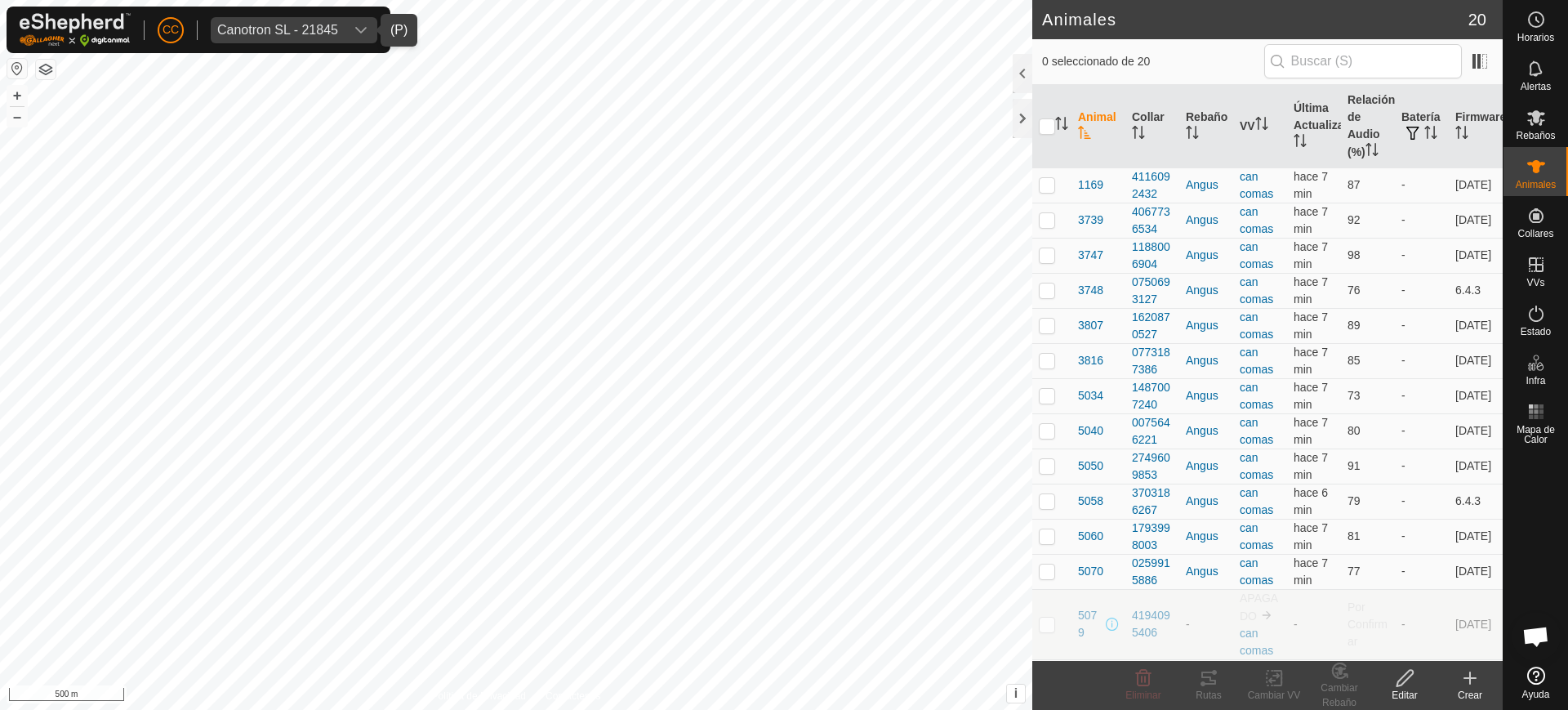
click at [10, 69] on button "button" at bounding box center [17, 69] width 20 height 20
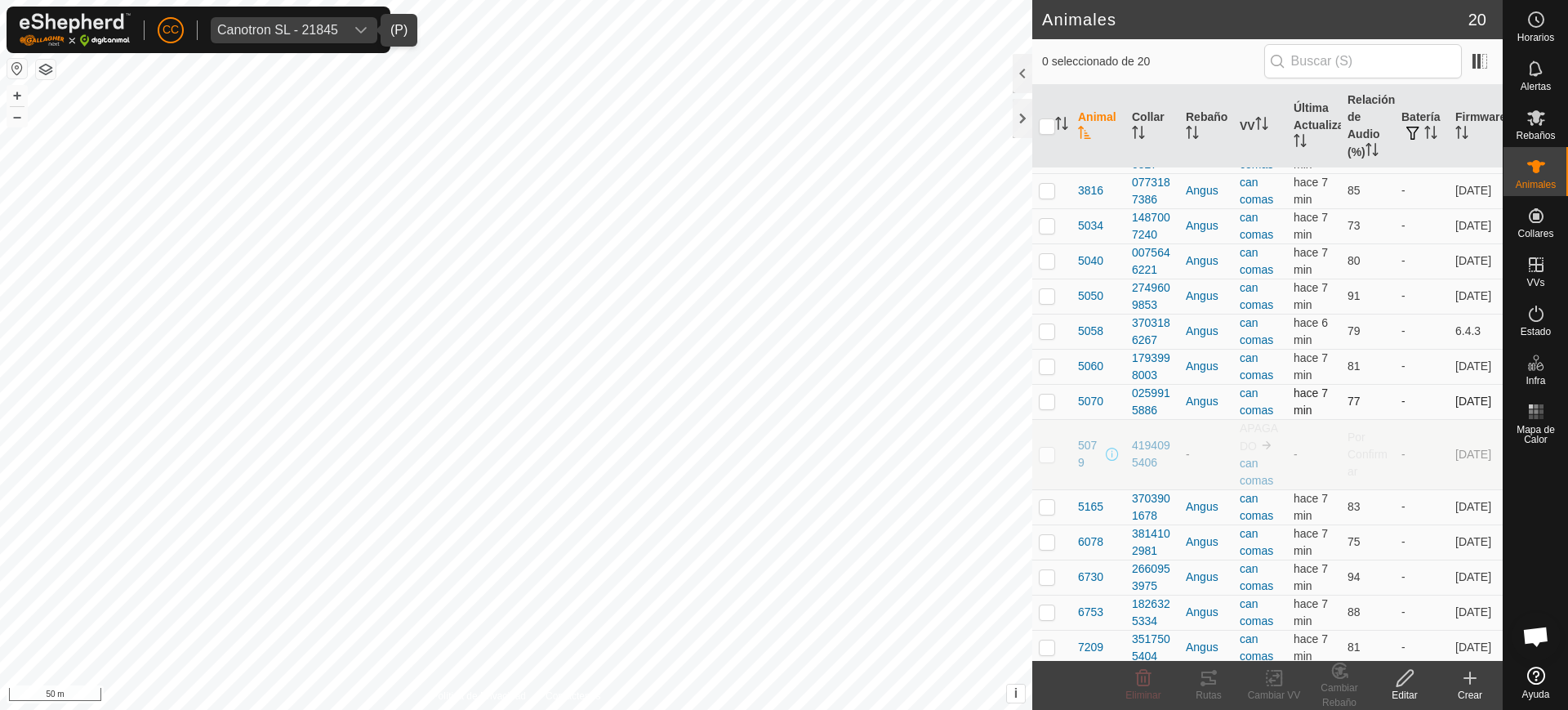
scroll to position [245, 0]
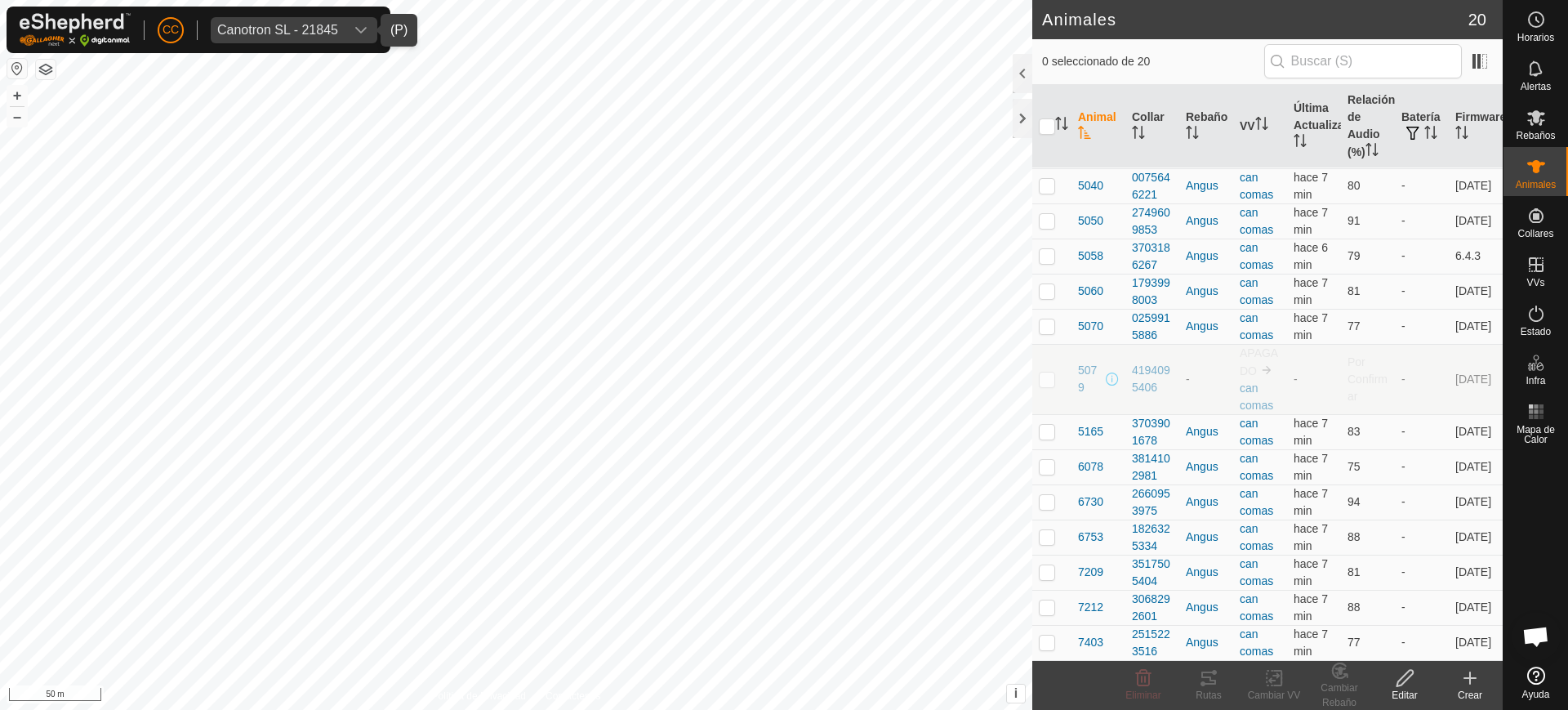
click at [1043, 379] on p-checkbox at bounding box center [1047, 379] width 16 height 13
checkbox input "true"
click at [1265, 120] on icon "Activar para ordenar" at bounding box center [1265, 123] width 2 height 13
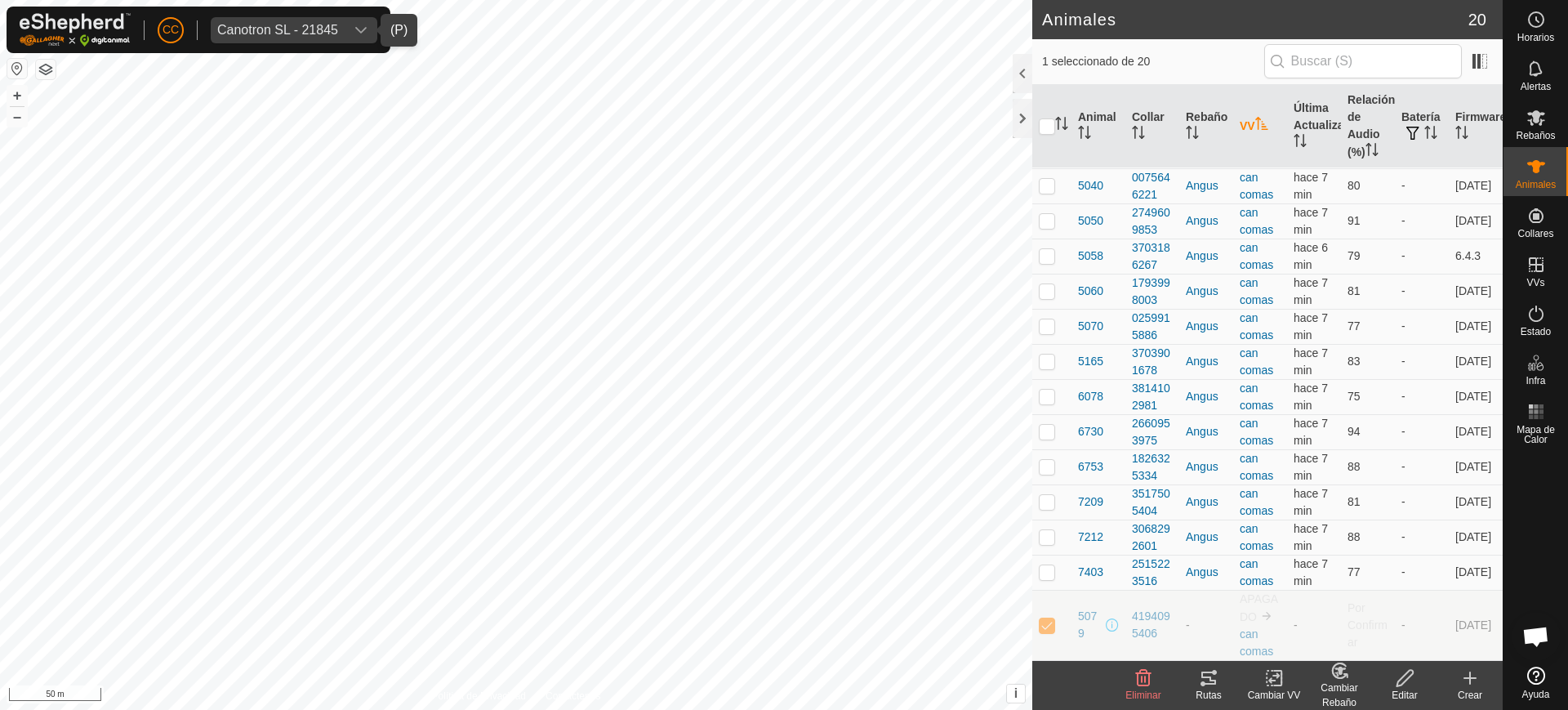
scroll to position [0, 0]
click at [1258, 127] on icon "Activar para ordenar" at bounding box center [1262, 123] width 13 height 13
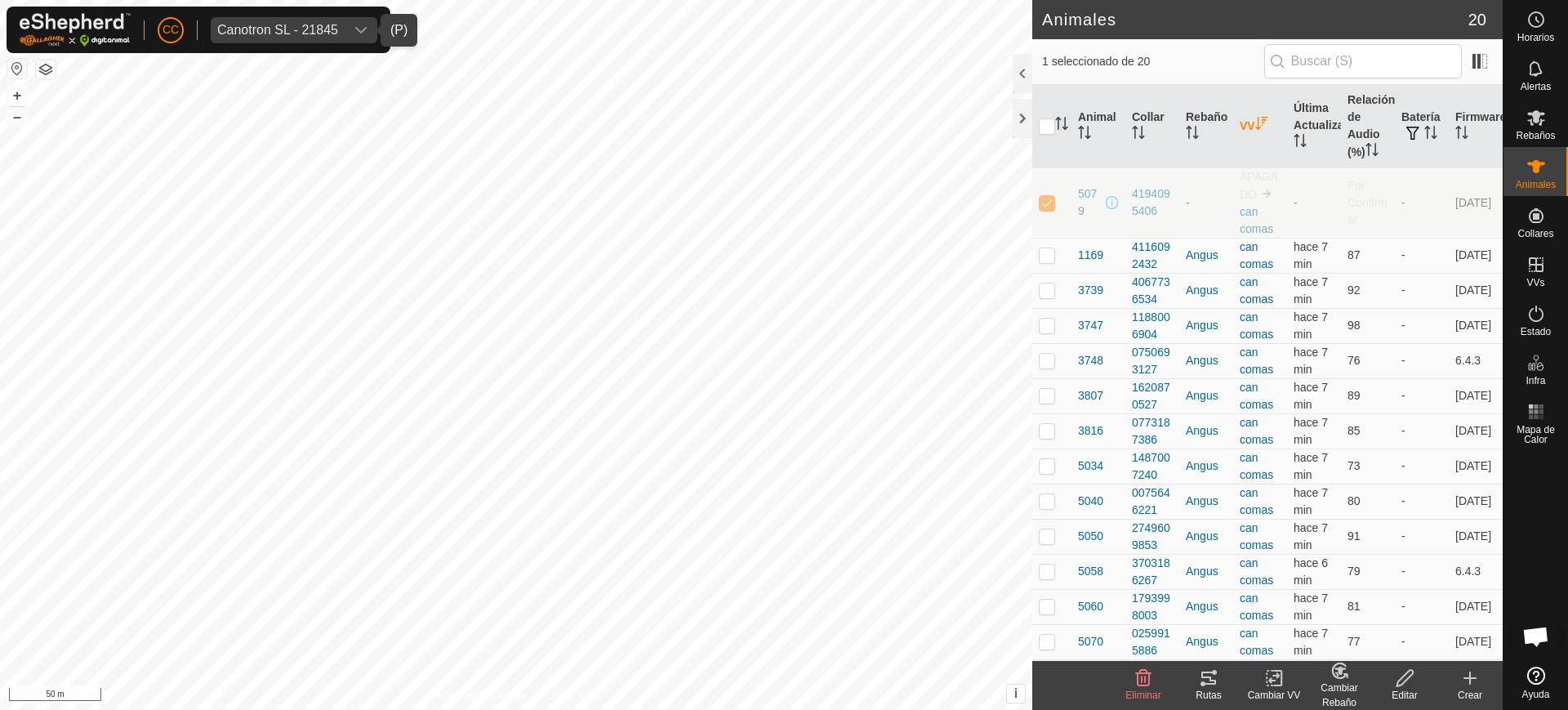
drag, startPoint x: 1086, startPoint y: 212, endPoint x: 1074, endPoint y: 193, distance: 22.5
click at [1074, 193] on td "5079" at bounding box center [1099, 203] width 54 height 71
